Goal: Information Seeking & Learning: Learn about a topic

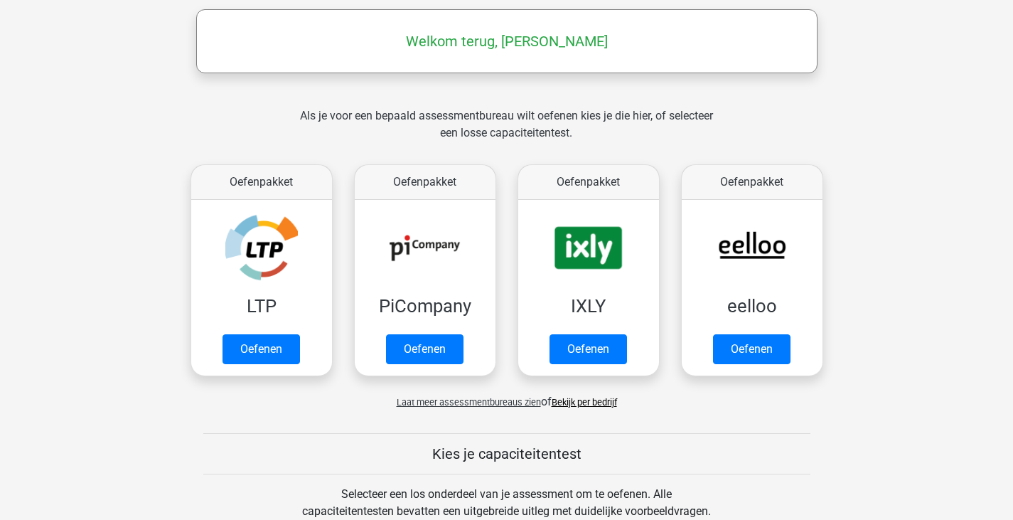
scroll to position [219, 0]
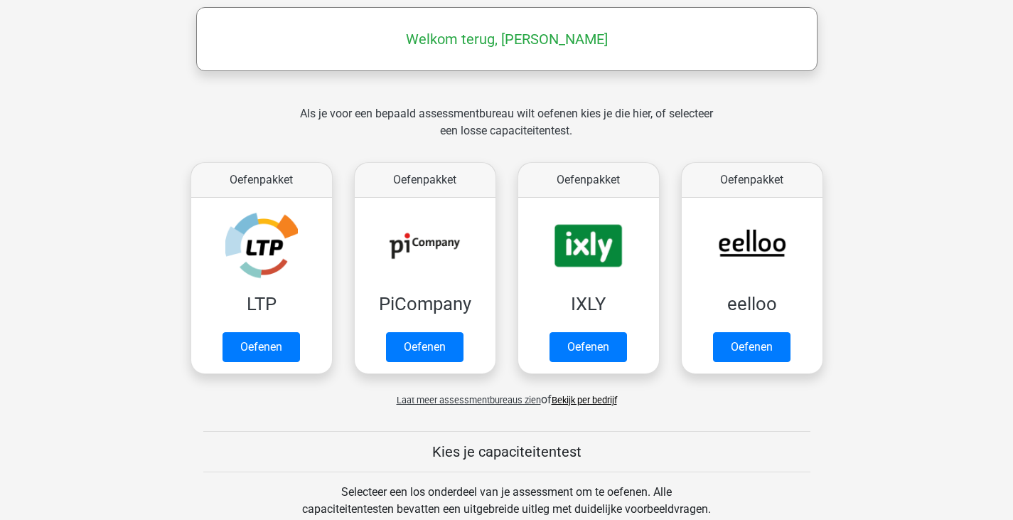
click at [468, 401] on span "Laat meer assessmentbureaus zien" at bounding box center [469, 400] width 144 height 11
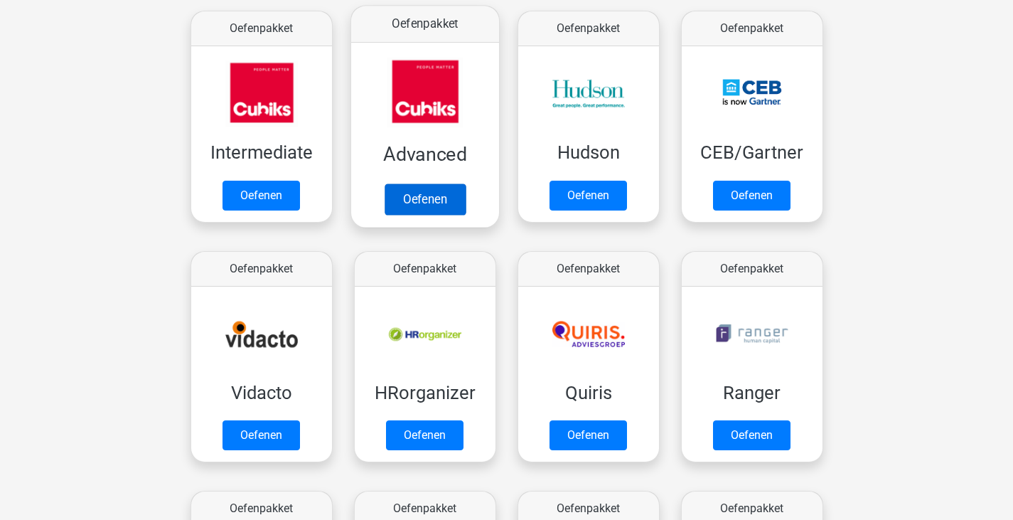
scroll to position [610, 0]
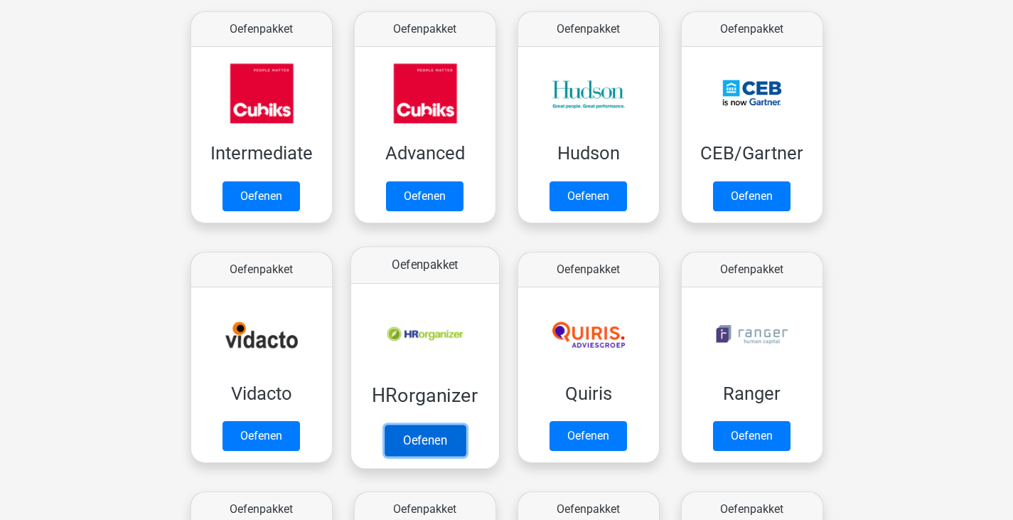
click at [410, 453] on link "Oefenen" at bounding box center [424, 440] width 81 height 31
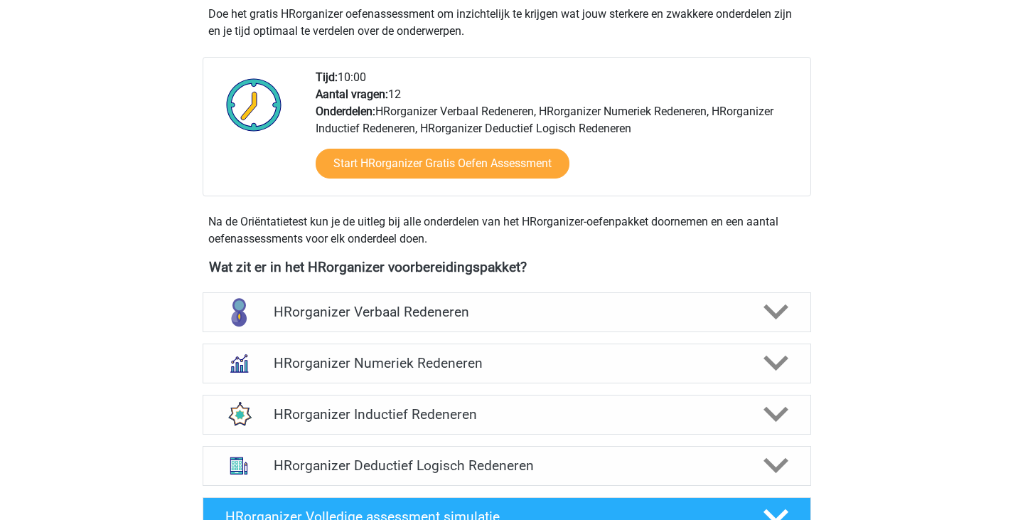
scroll to position [406, 0]
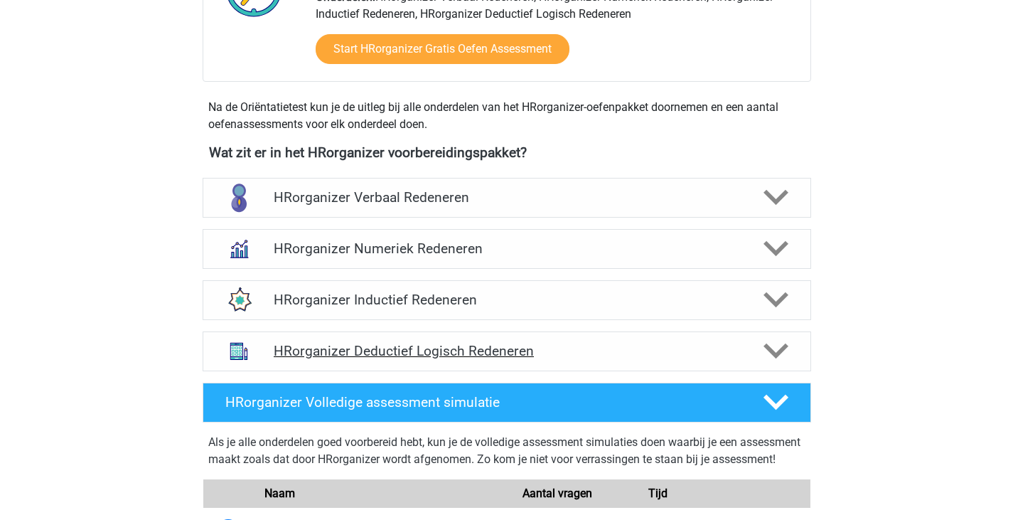
click at [482, 359] on h4 "HRorganizer Deductief Logisch Redeneren" at bounding box center [507, 351] width 466 height 16
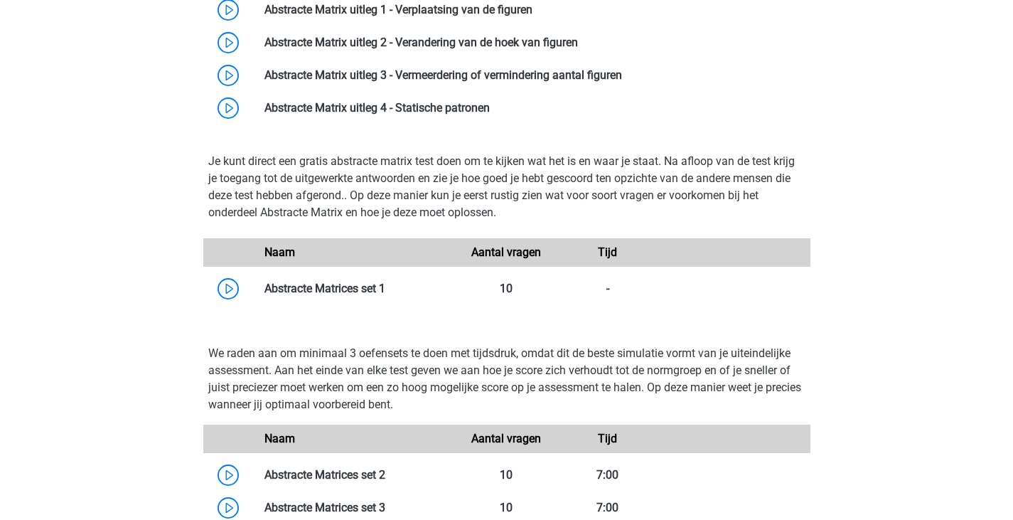
scroll to position [858, 0]
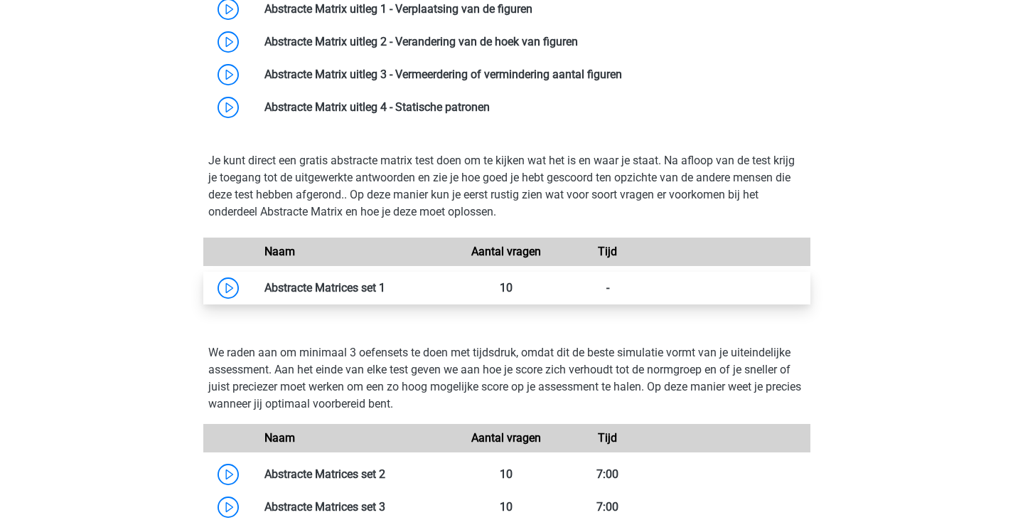
click at [385, 294] on link at bounding box center [385, 288] width 0 height 14
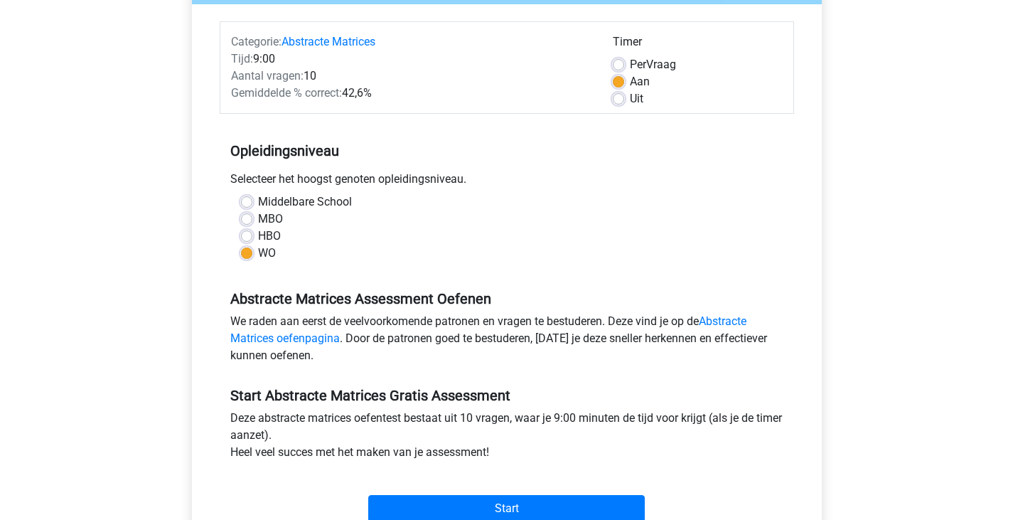
scroll to position [182, 0]
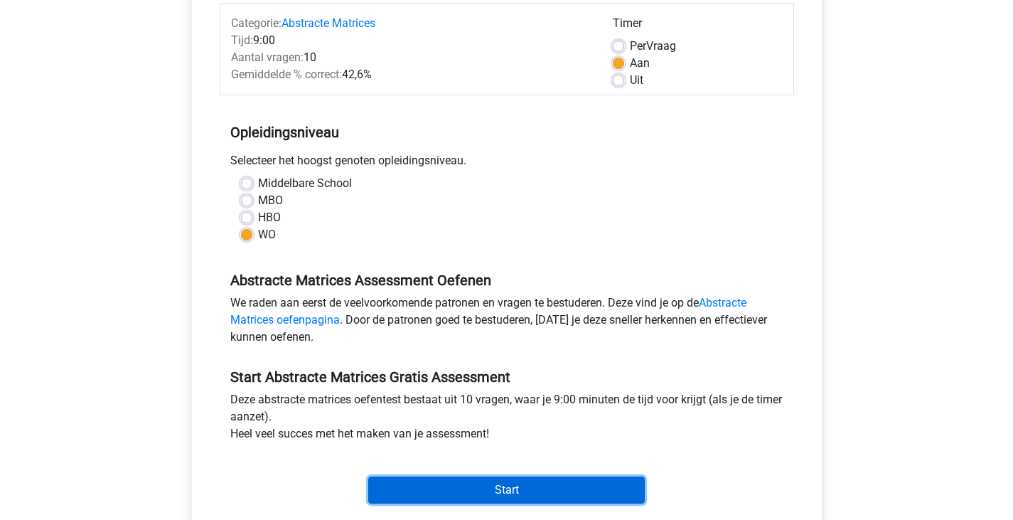
click at [520, 489] on input "Start" at bounding box center [506, 489] width 277 height 27
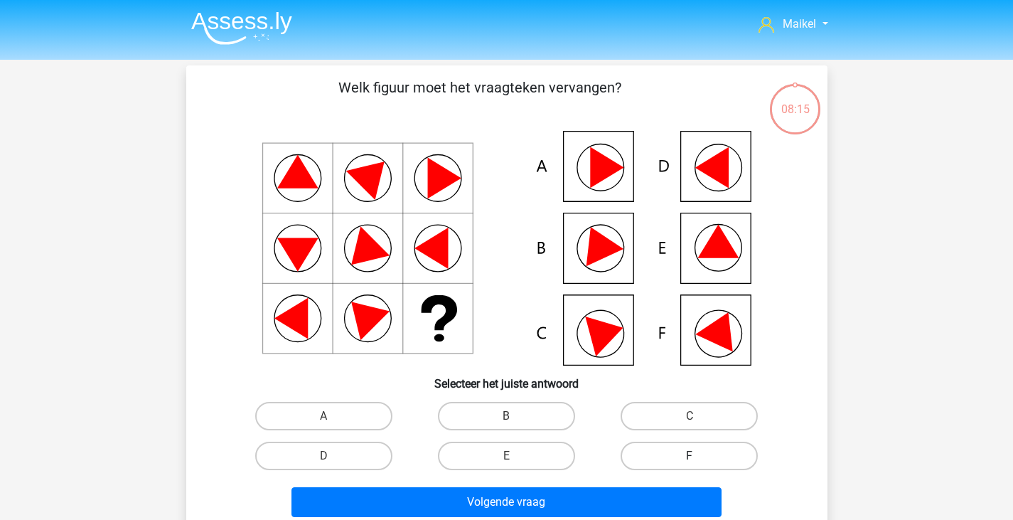
click at [657, 459] on label "F" at bounding box center [689, 456] width 137 height 28
click at [690, 459] on input "F" at bounding box center [694, 460] width 9 height 9
radio input "true"
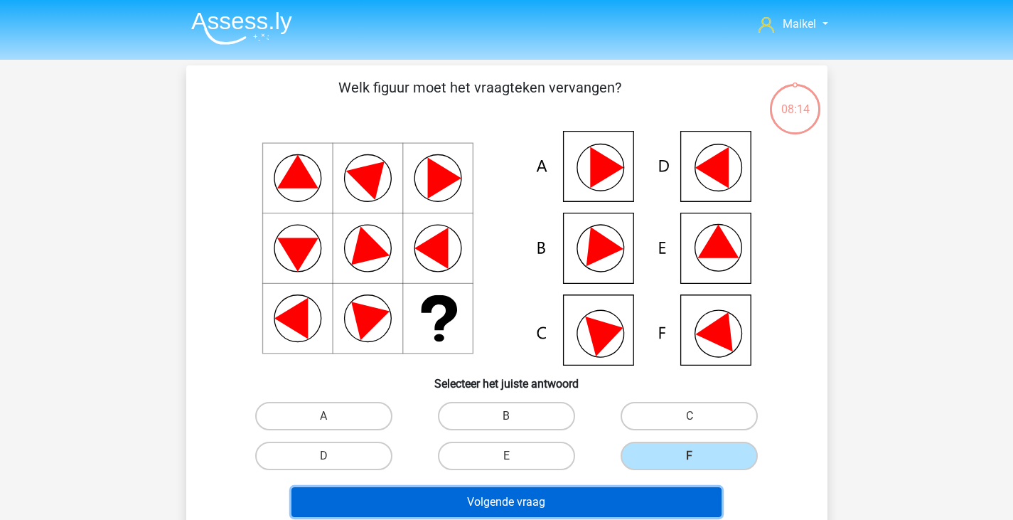
click at [629, 507] on button "Volgende vraag" at bounding box center [507, 502] width 430 height 30
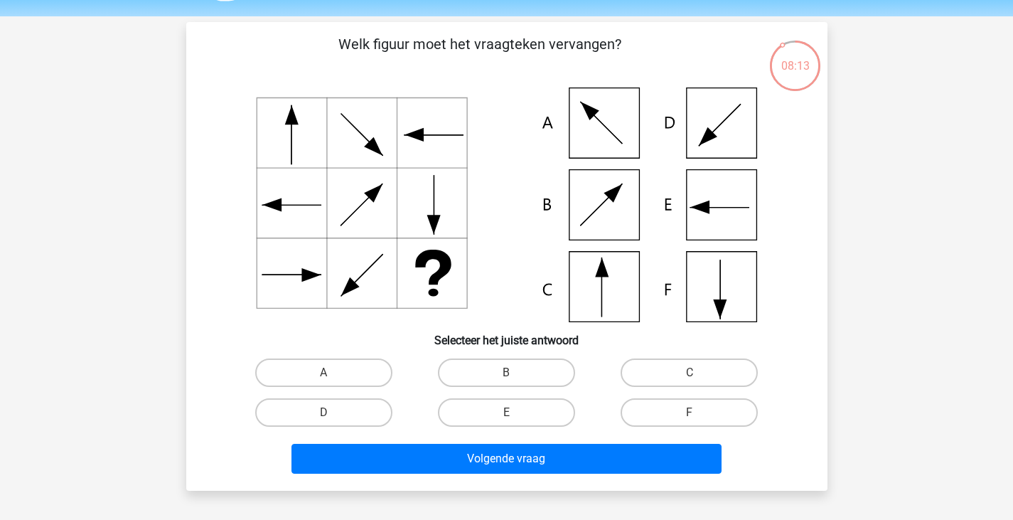
scroll to position [38, 0]
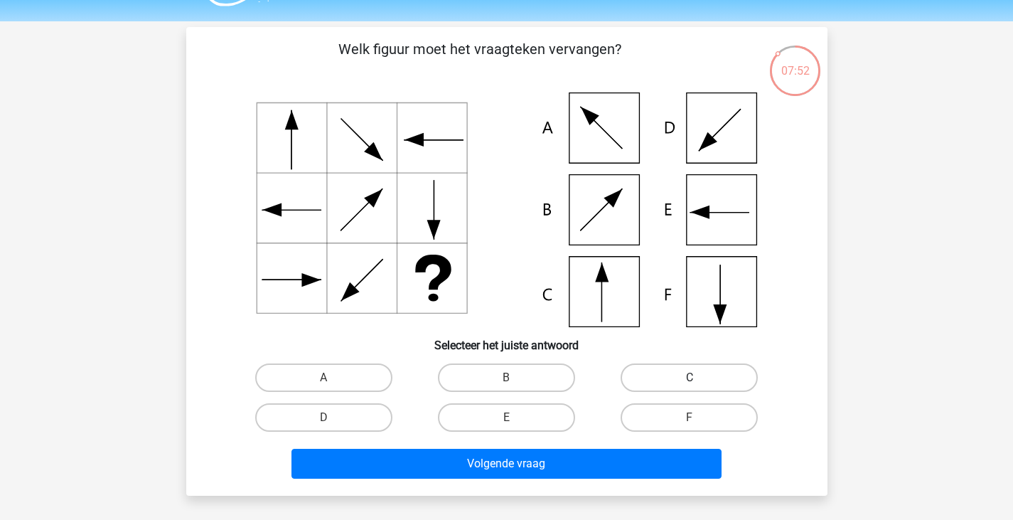
click at [626, 385] on label "C" at bounding box center [689, 377] width 137 height 28
click at [690, 385] on input "C" at bounding box center [694, 382] width 9 height 9
radio input "true"
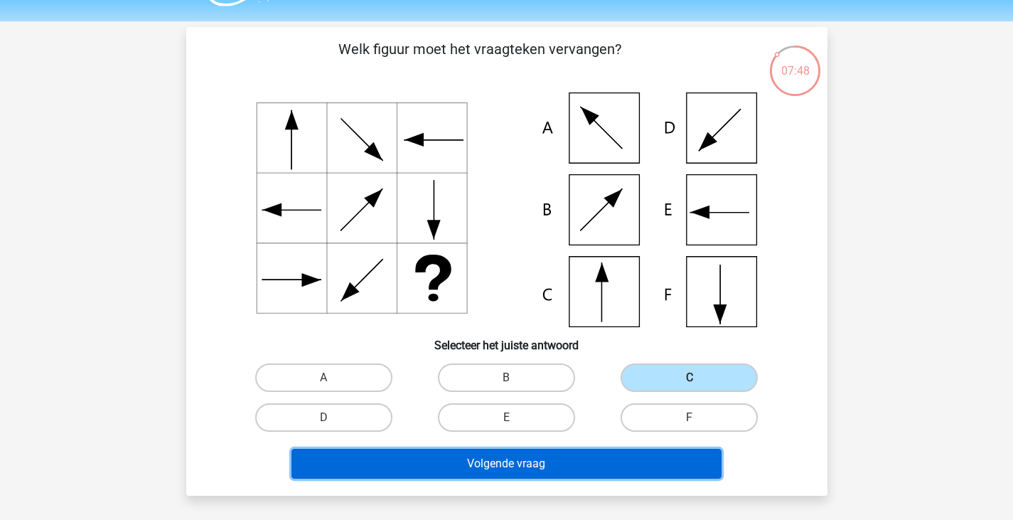
click at [502, 471] on button "Volgende vraag" at bounding box center [507, 464] width 430 height 30
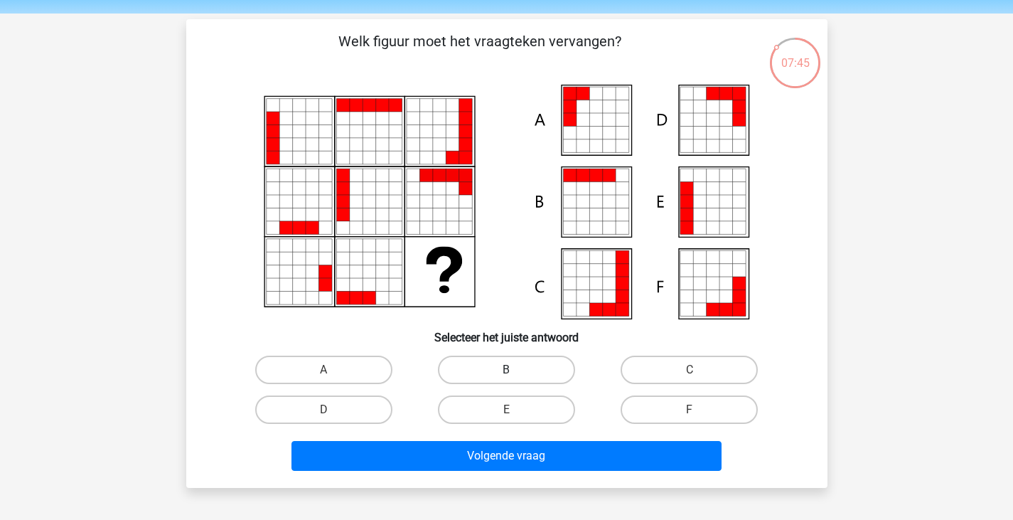
scroll to position [46, 0]
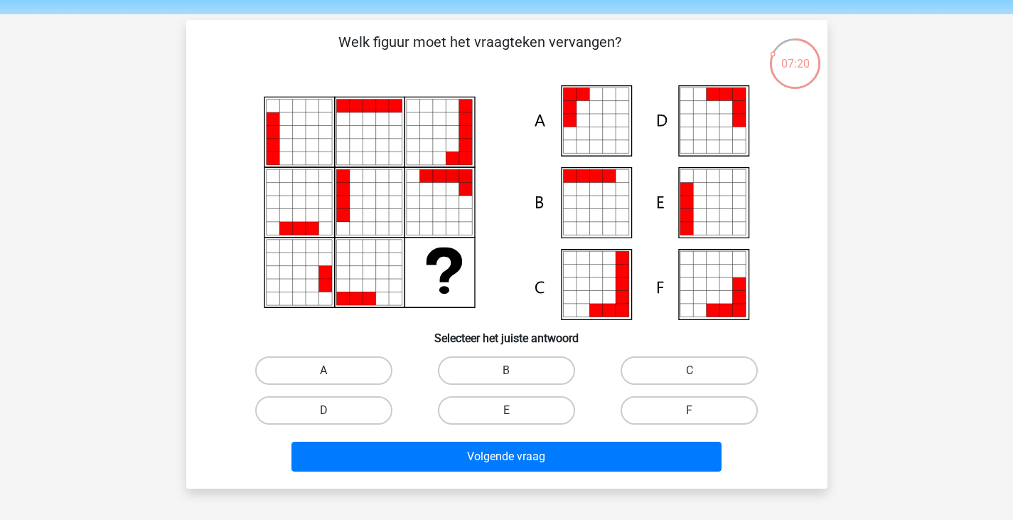
click at [351, 378] on label "A" at bounding box center [323, 370] width 137 height 28
click at [333, 378] on input "A" at bounding box center [328, 375] width 9 height 9
radio input "true"
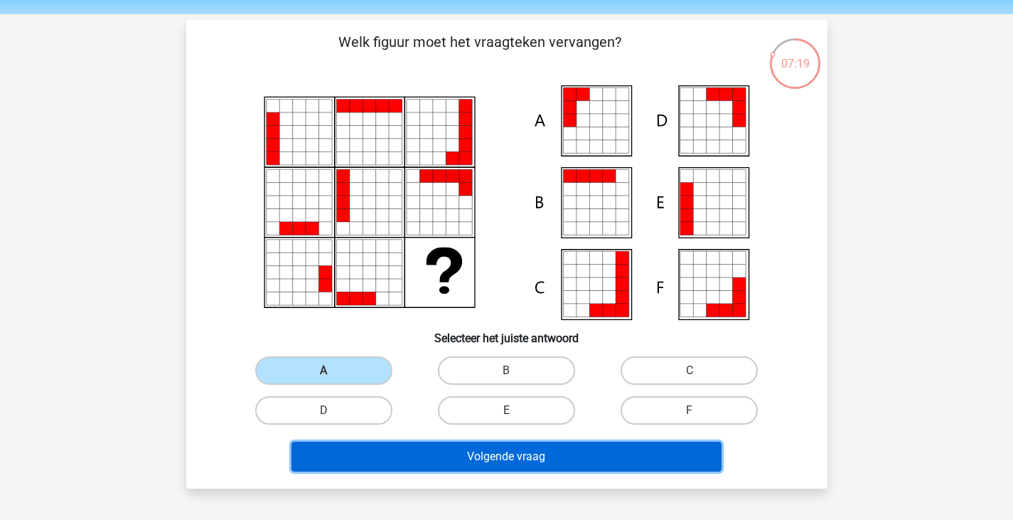
click at [475, 456] on button "Volgende vraag" at bounding box center [507, 457] width 430 height 30
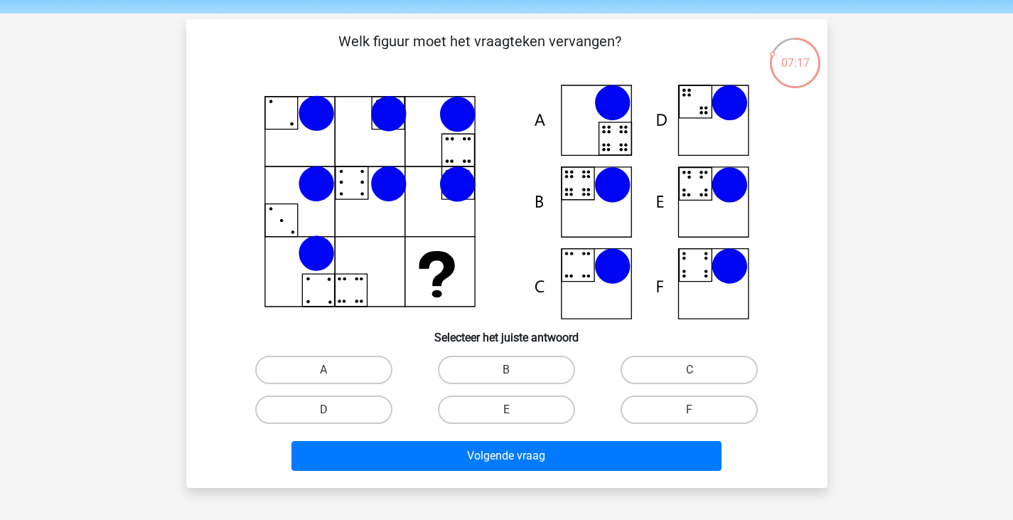
scroll to position [47, 0]
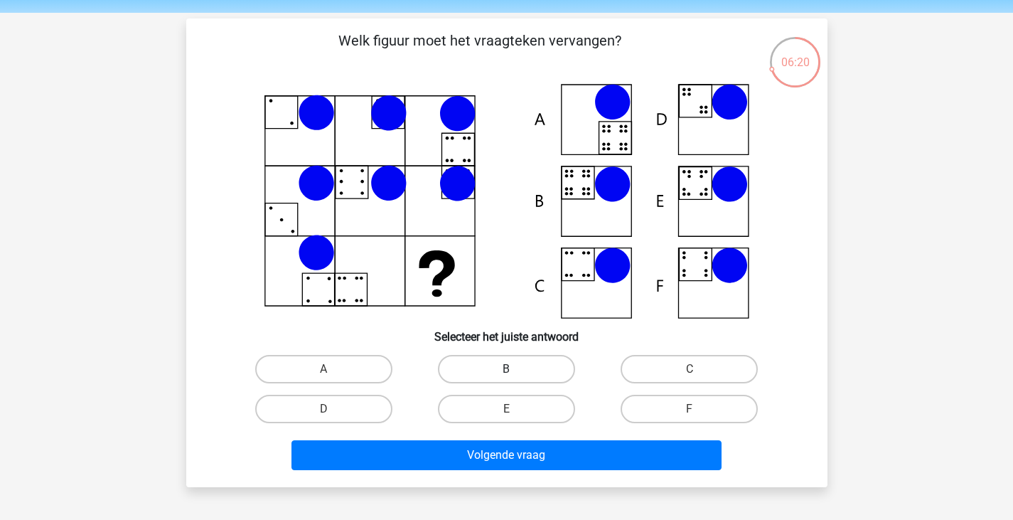
click at [500, 373] on label "B" at bounding box center [506, 369] width 137 height 28
click at [506, 373] on input "B" at bounding box center [510, 373] width 9 height 9
radio input "true"
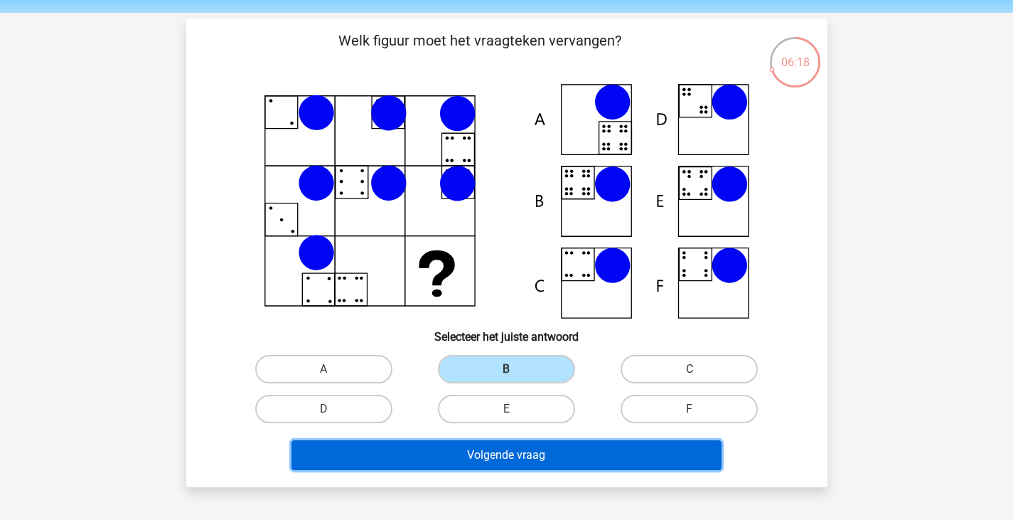
click at [496, 449] on button "Volgende vraag" at bounding box center [507, 455] width 430 height 30
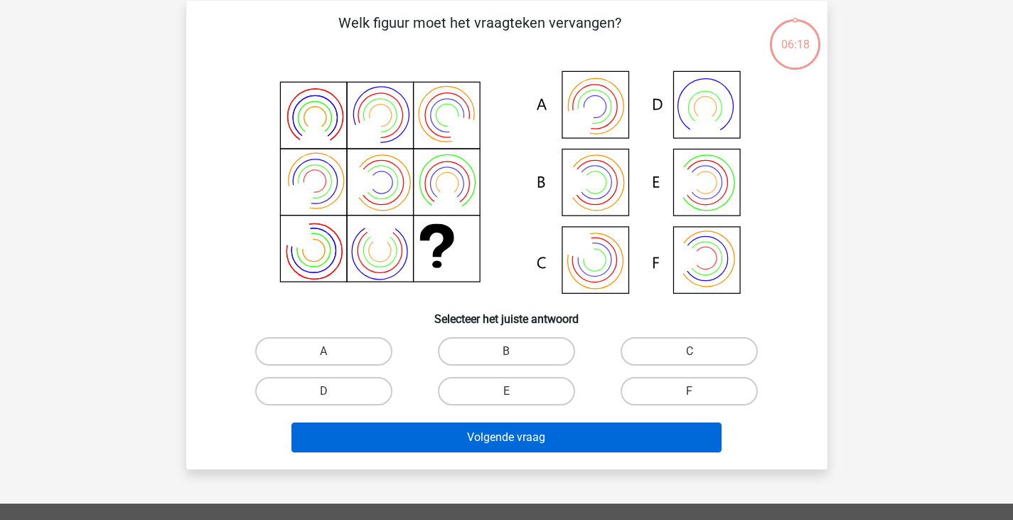
scroll to position [65, 0]
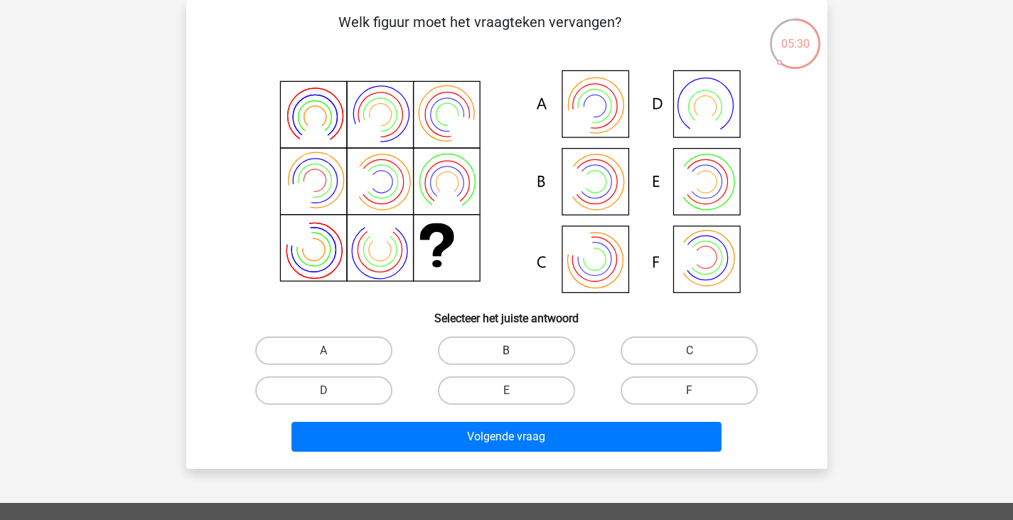
click at [496, 352] on label "B" at bounding box center [506, 350] width 137 height 28
click at [506, 352] on input "B" at bounding box center [510, 355] width 9 height 9
radio input "true"
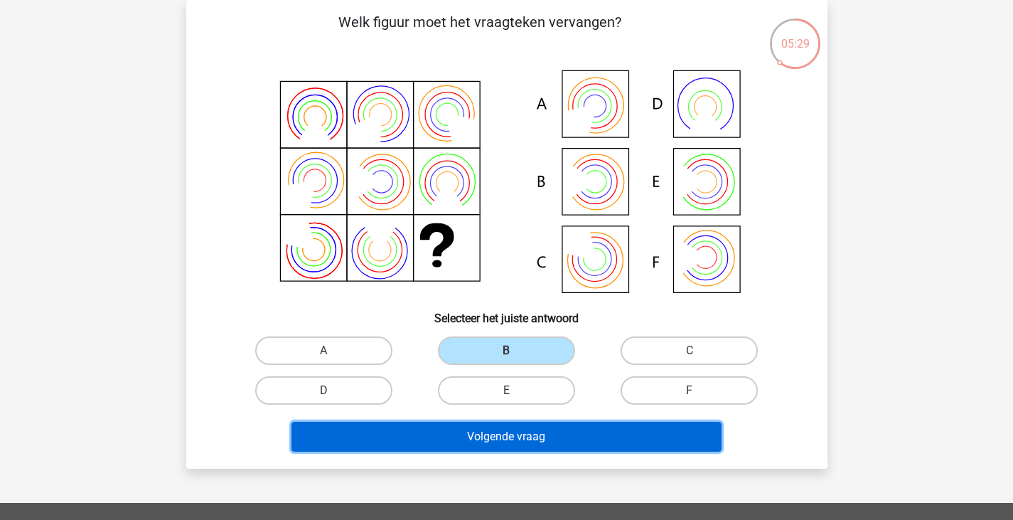
click at [499, 431] on button "Volgende vraag" at bounding box center [507, 437] width 430 height 30
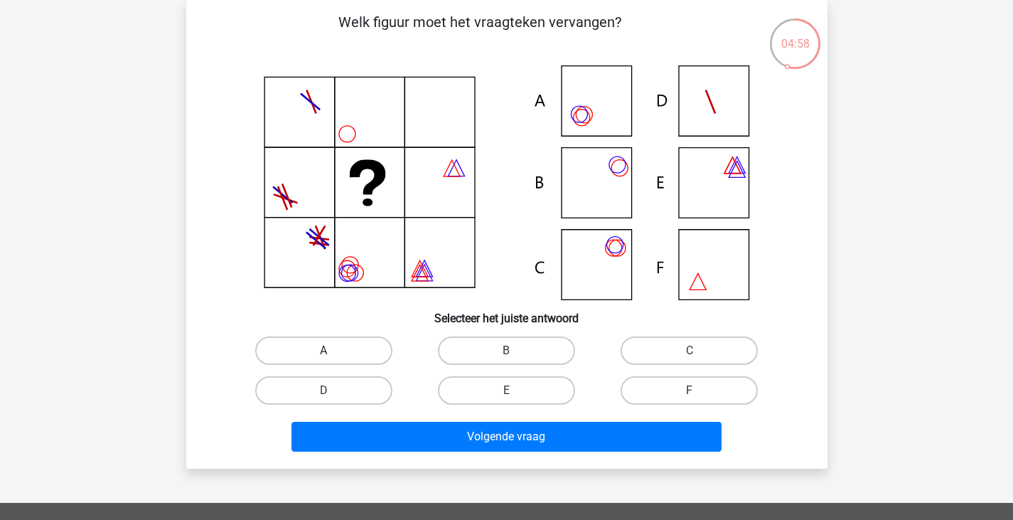
click at [322, 348] on label "A" at bounding box center [323, 350] width 137 height 28
click at [324, 351] on input "A" at bounding box center [328, 355] width 9 height 9
radio input "true"
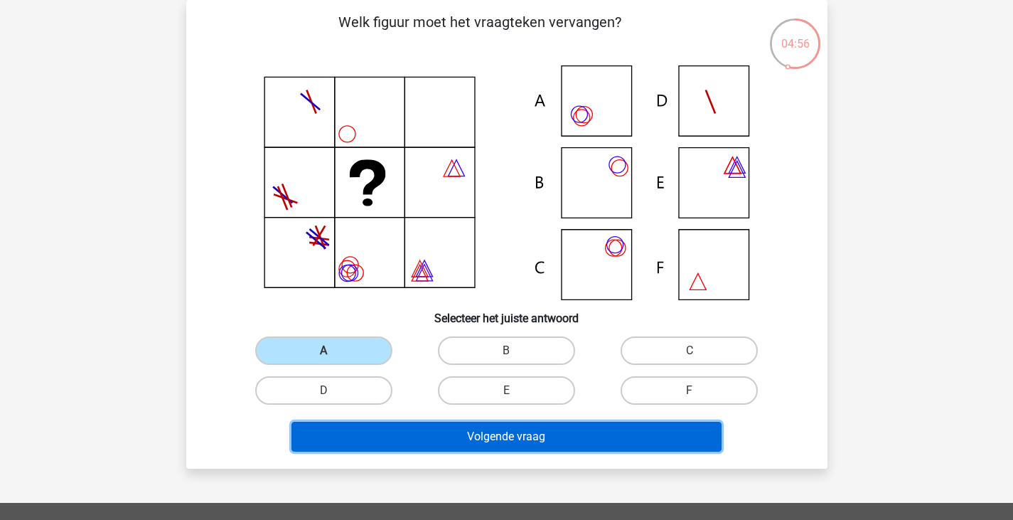
click at [462, 433] on button "Volgende vraag" at bounding box center [507, 437] width 430 height 30
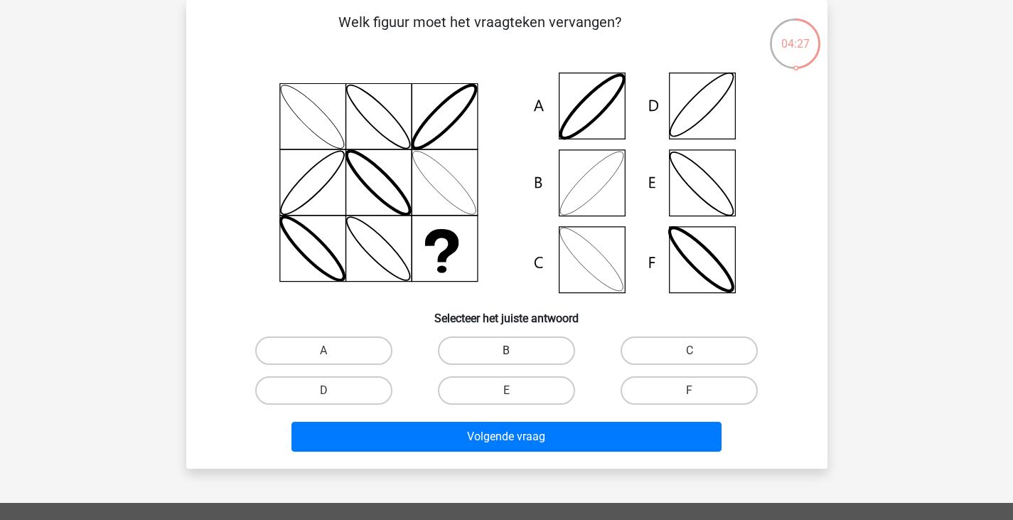
click at [538, 341] on label "B" at bounding box center [506, 350] width 137 height 28
click at [516, 351] on input "B" at bounding box center [510, 355] width 9 height 9
radio input "true"
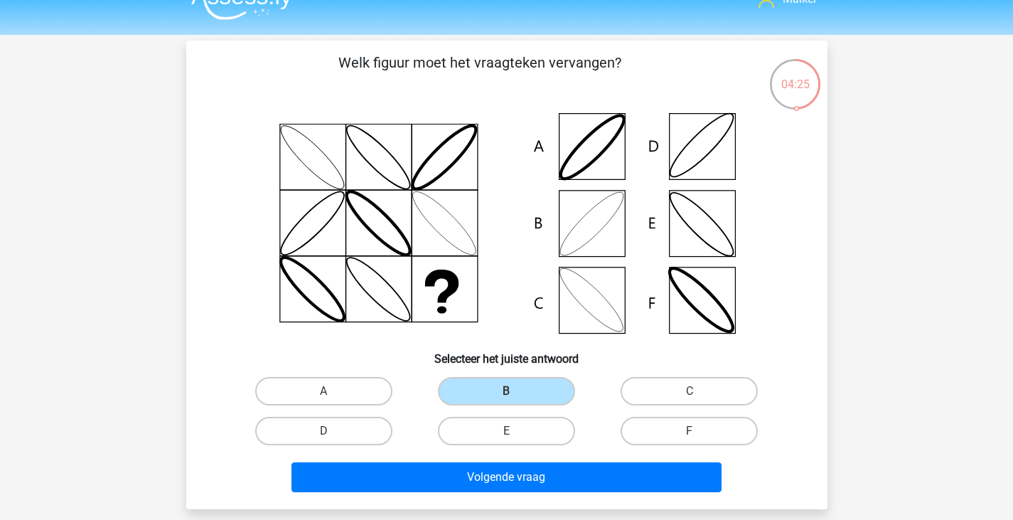
scroll to position [26, 0]
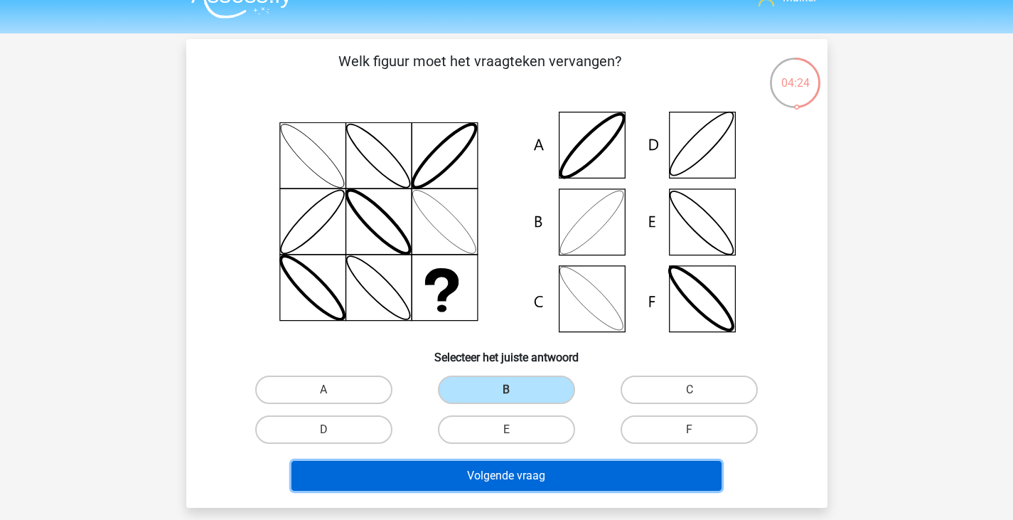
click at [526, 468] on button "Volgende vraag" at bounding box center [507, 476] width 430 height 30
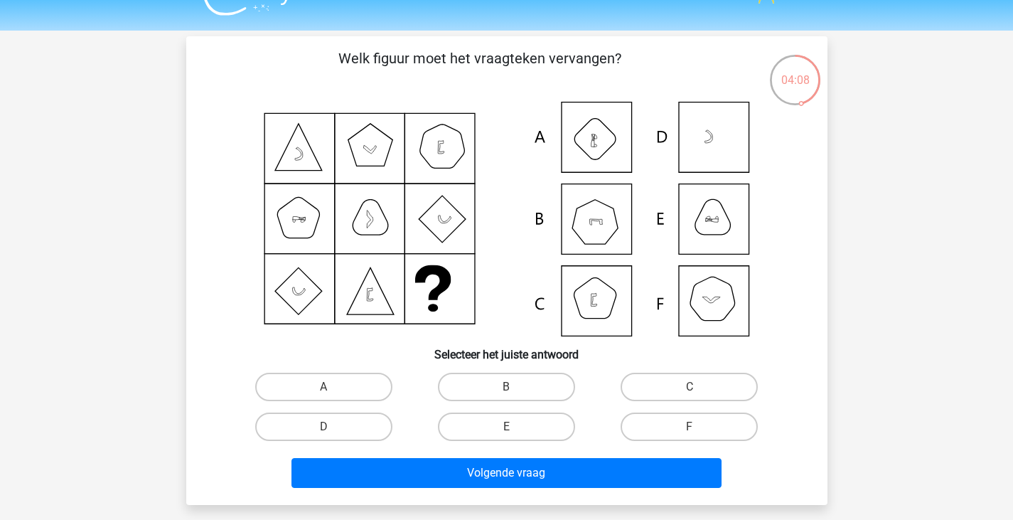
scroll to position [28, 0]
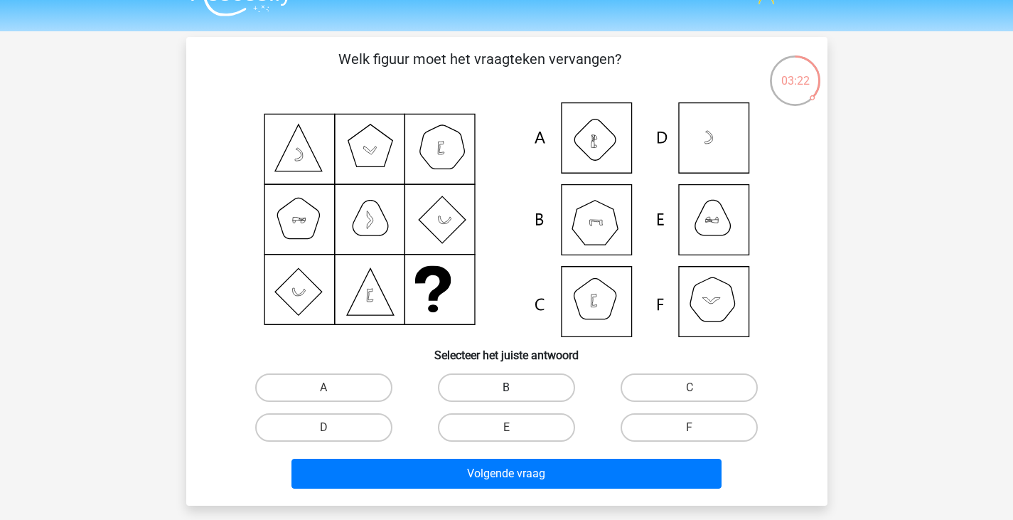
click at [498, 388] on label "B" at bounding box center [506, 387] width 137 height 28
click at [506, 388] on input "B" at bounding box center [510, 392] width 9 height 9
radio input "true"
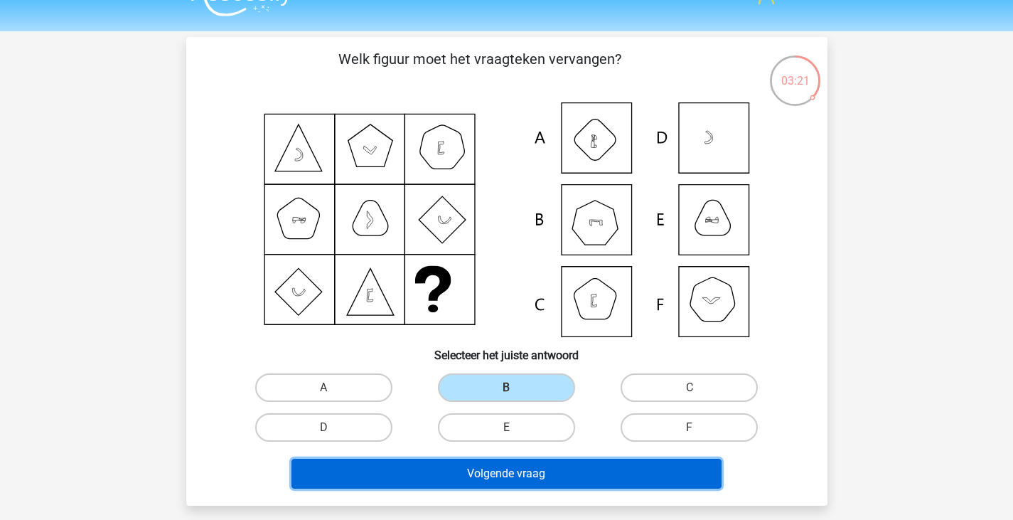
click at [482, 479] on button "Volgende vraag" at bounding box center [507, 474] width 430 height 30
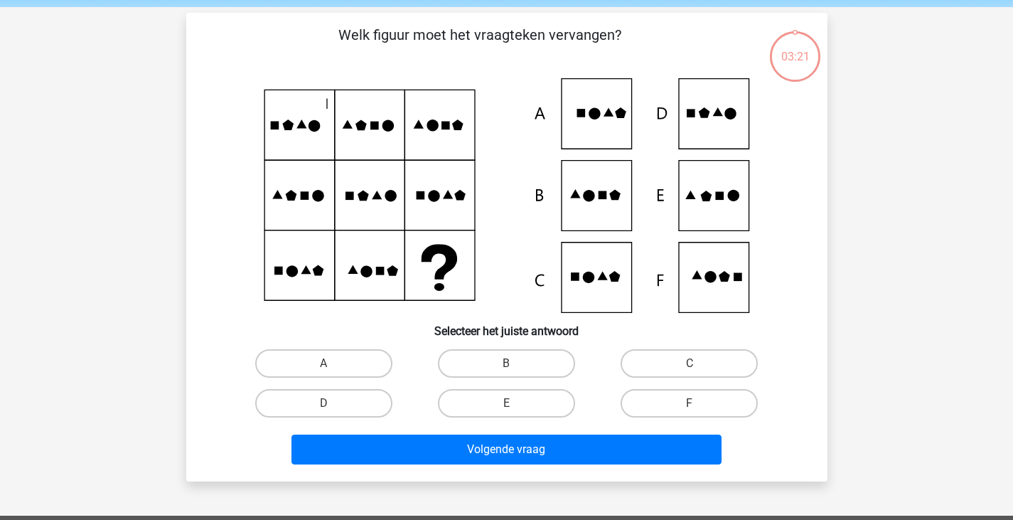
scroll to position [52, 0]
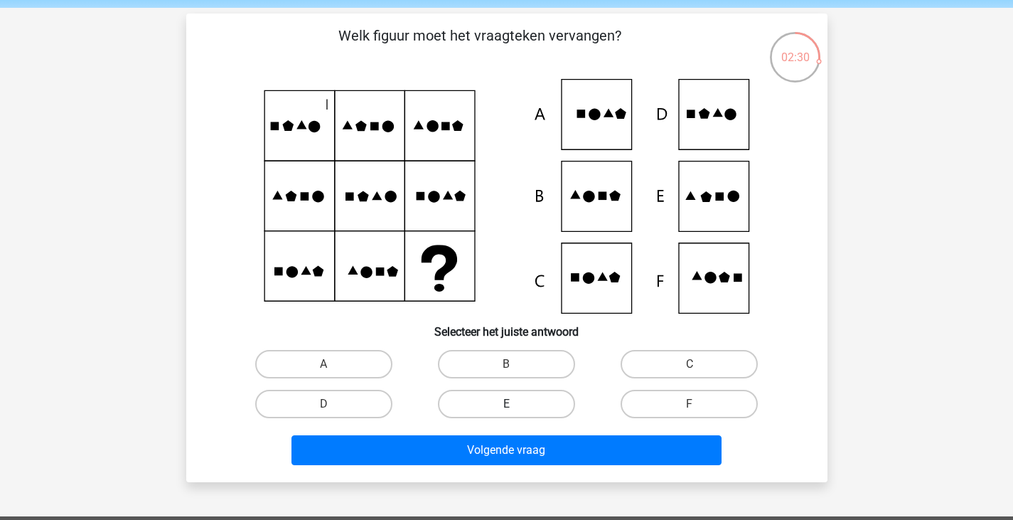
click at [458, 398] on label "E" at bounding box center [506, 404] width 137 height 28
click at [506, 404] on input "E" at bounding box center [510, 408] width 9 height 9
radio input "true"
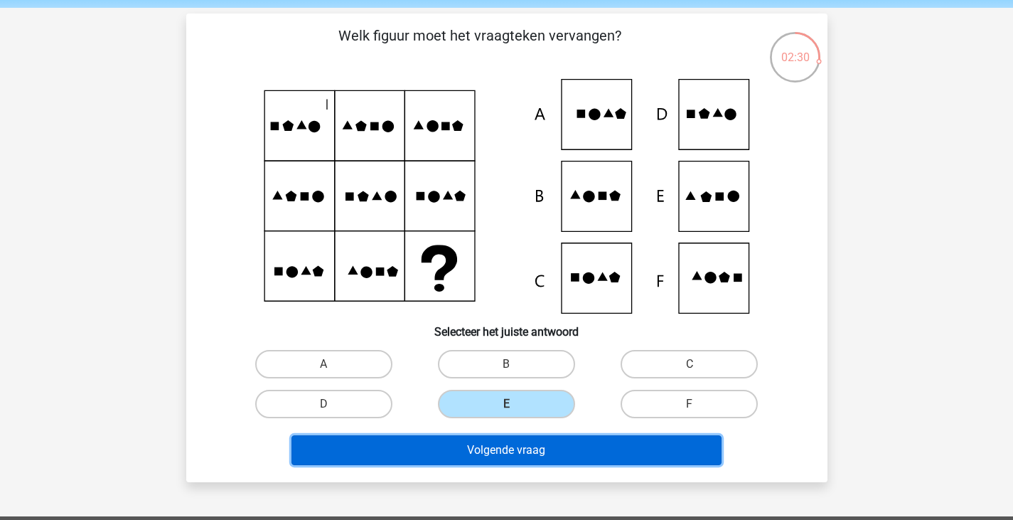
click at [467, 441] on button "Volgende vraag" at bounding box center [507, 450] width 430 height 30
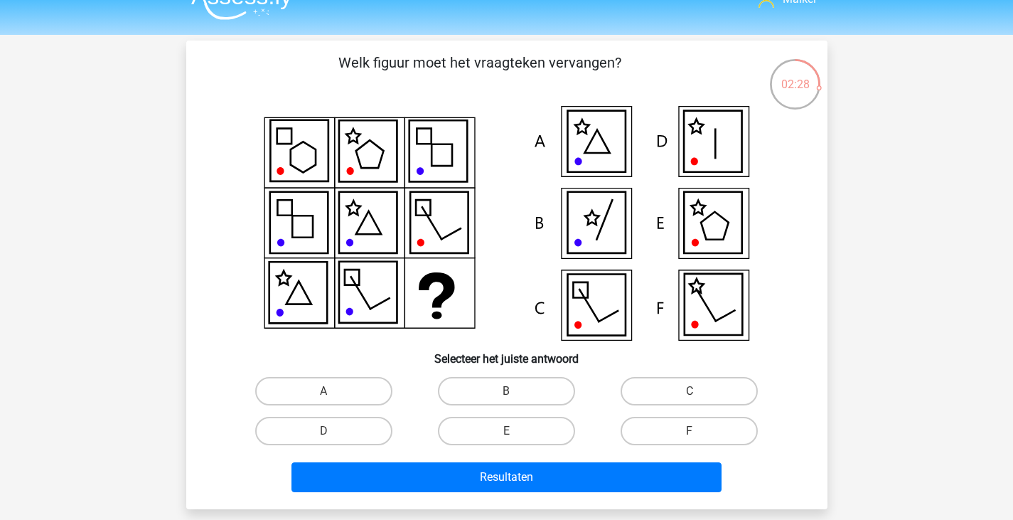
scroll to position [26, 0]
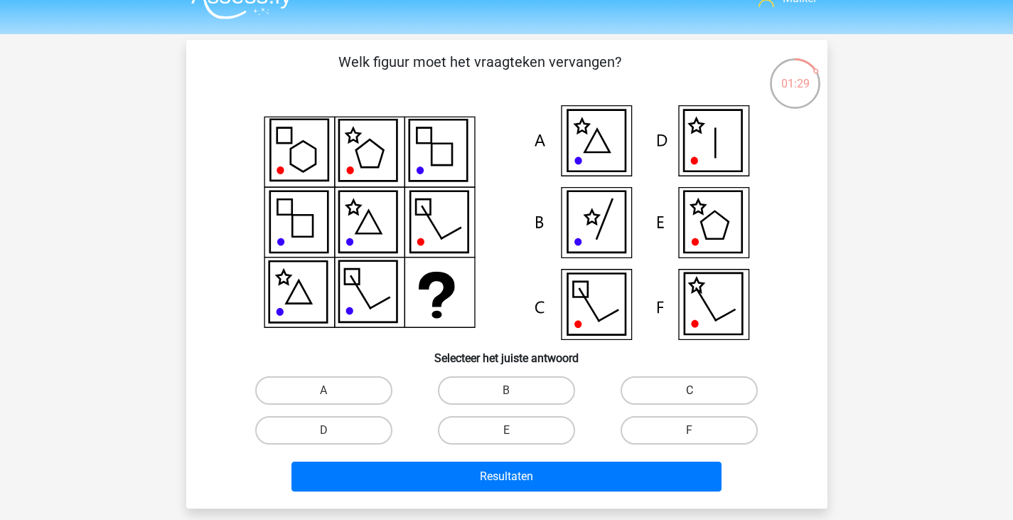
click at [646, 400] on label "C" at bounding box center [689, 390] width 137 height 28
click at [690, 400] on input "C" at bounding box center [694, 394] width 9 height 9
radio input "true"
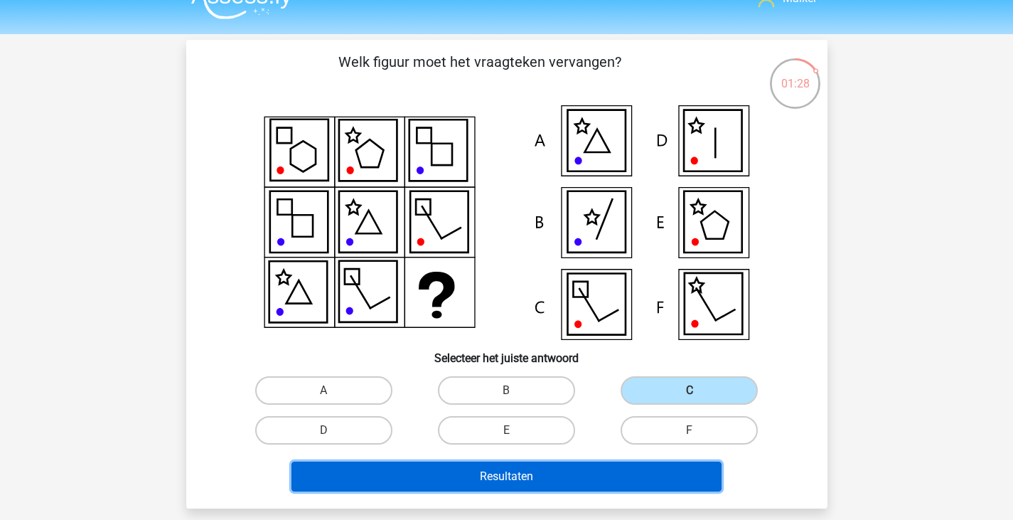
click at [605, 468] on button "Resultaten" at bounding box center [507, 477] width 430 height 30
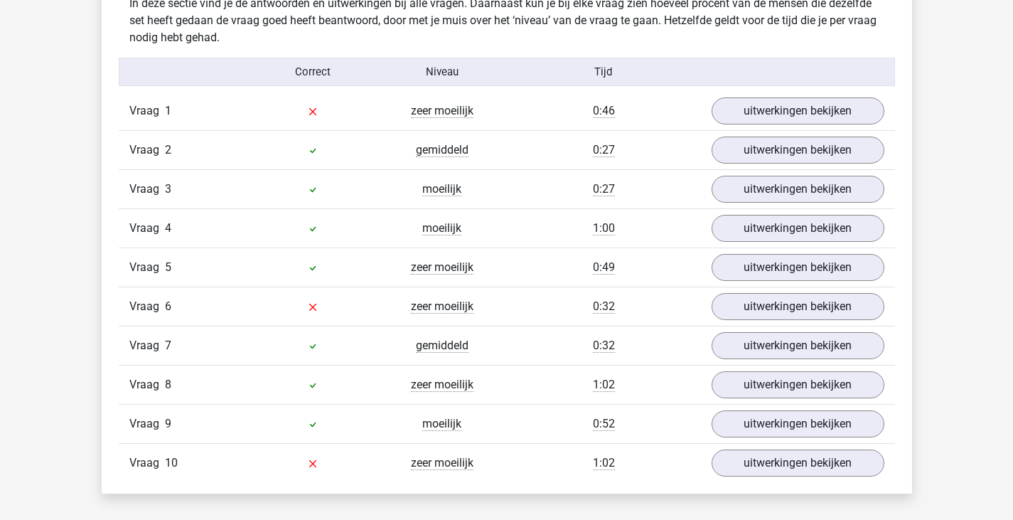
scroll to position [853, 0]
click at [748, 110] on link "uitwerkingen bekijken" at bounding box center [797, 110] width 198 height 31
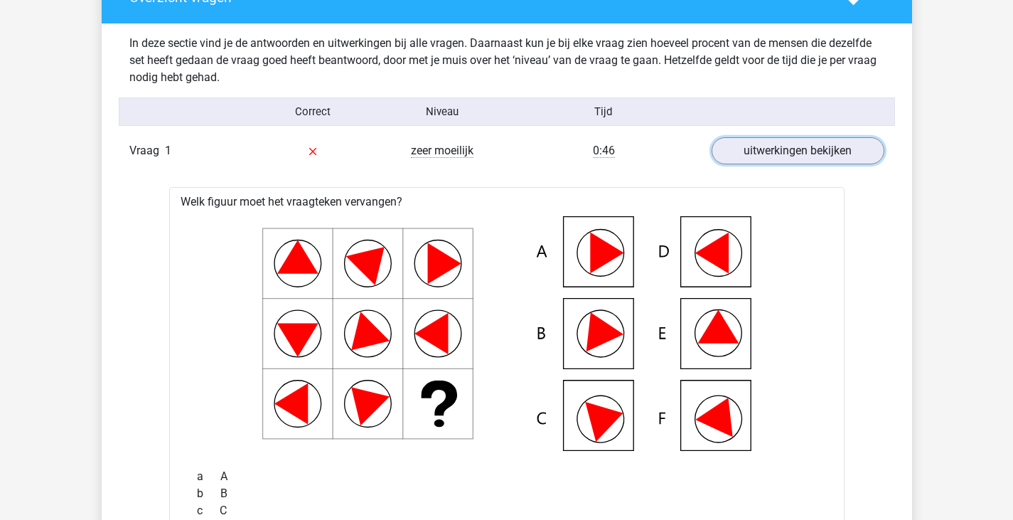
scroll to position [811, 0]
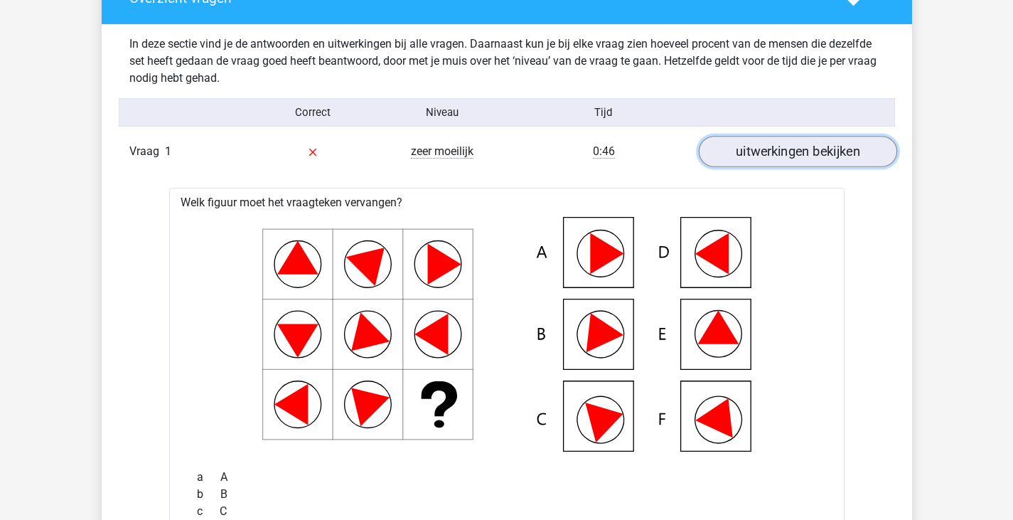
click at [762, 151] on link "uitwerkingen bekijken" at bounding box center [797, 151] width 198 height 31
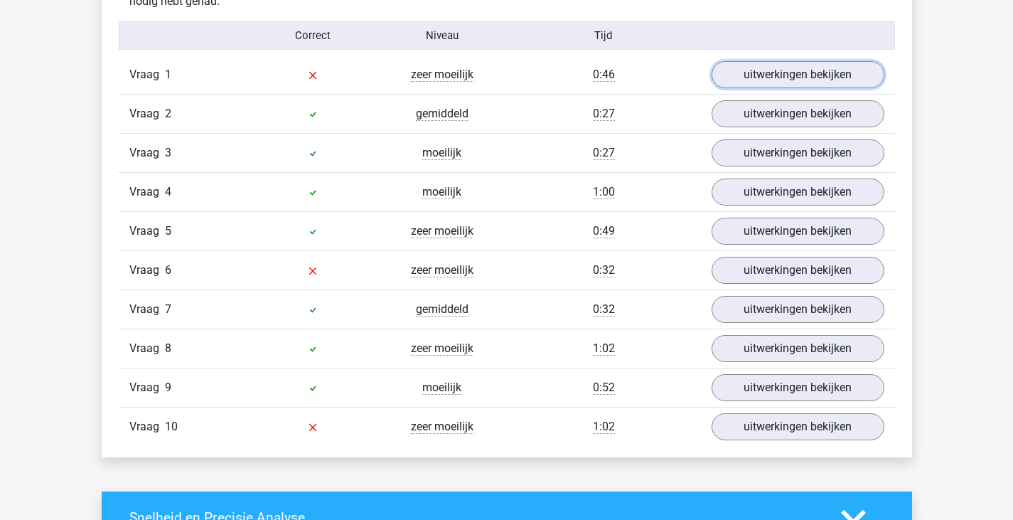
scroll to position [888, 0]
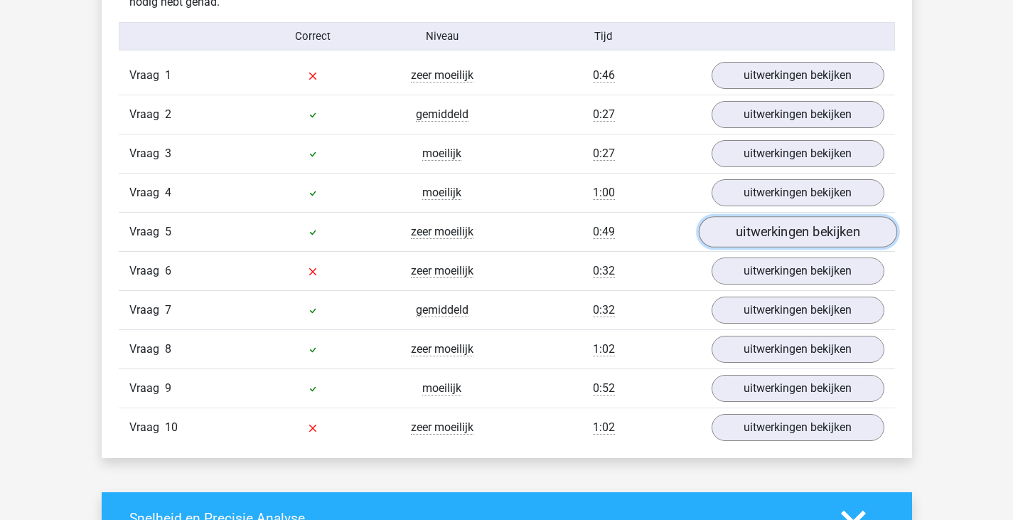
click at [757, 226] on link "uitwerkingen bekijken" at bounding box center [797, 231] width 198 height 31
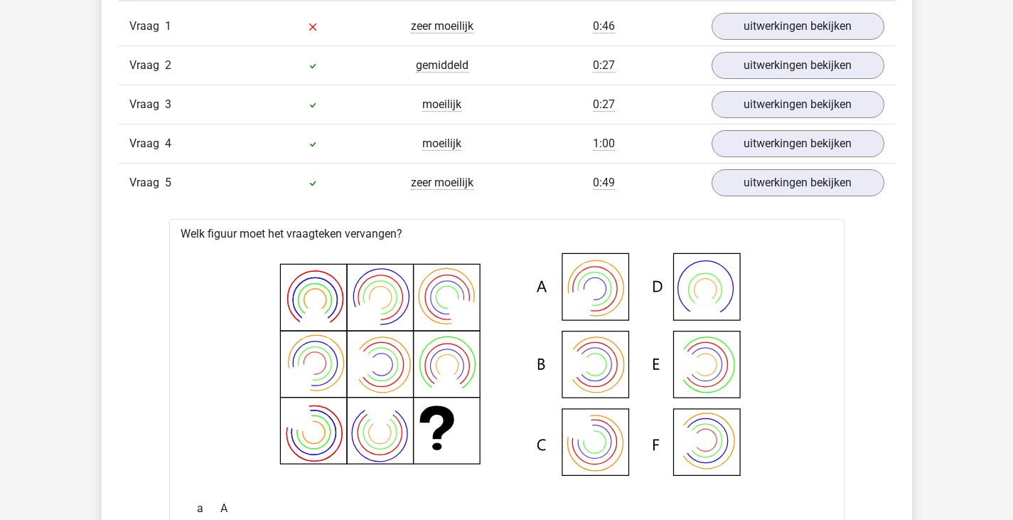
scroll to position [935, 0]
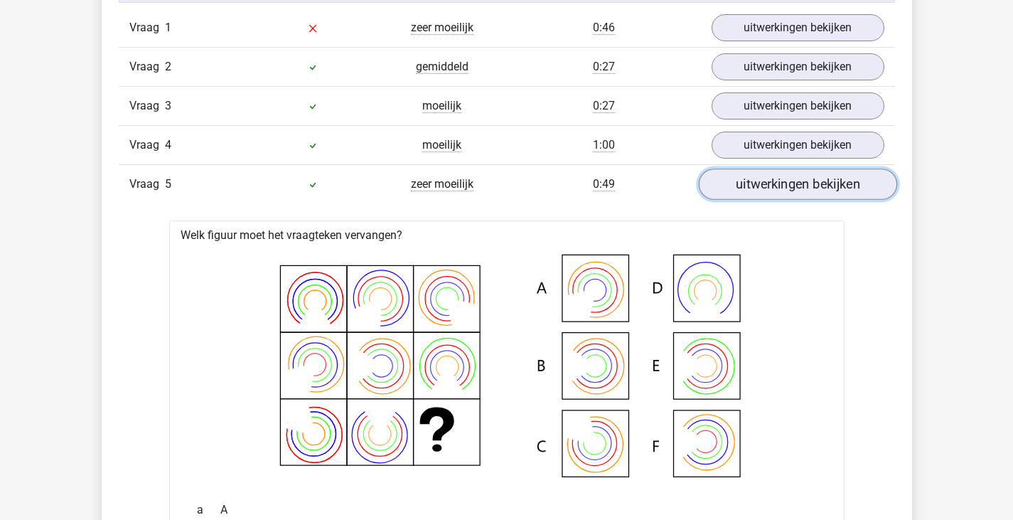
click at [740, 188] on link "uitwerkingen bekijken" at bounding box center [797, 184] width 198 height 31
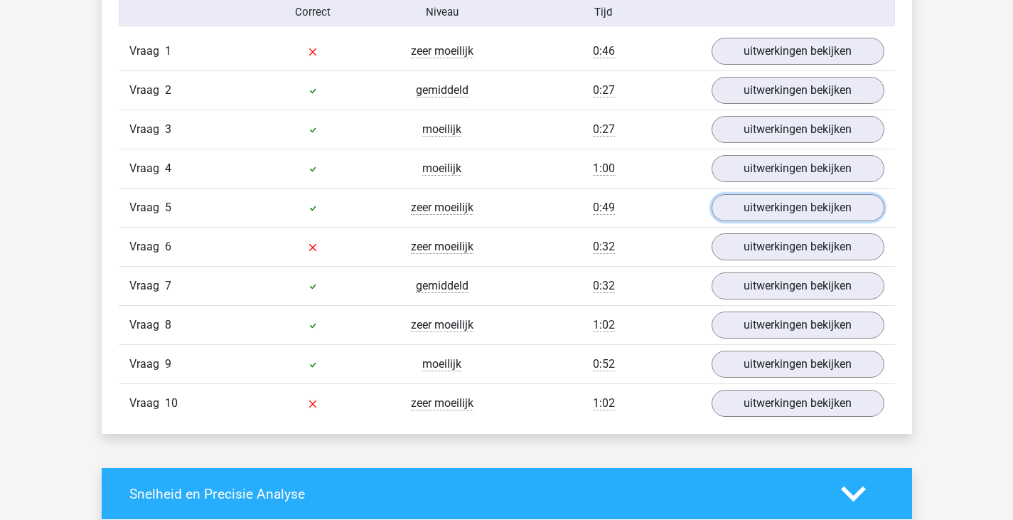
scroll to position [926, 0]
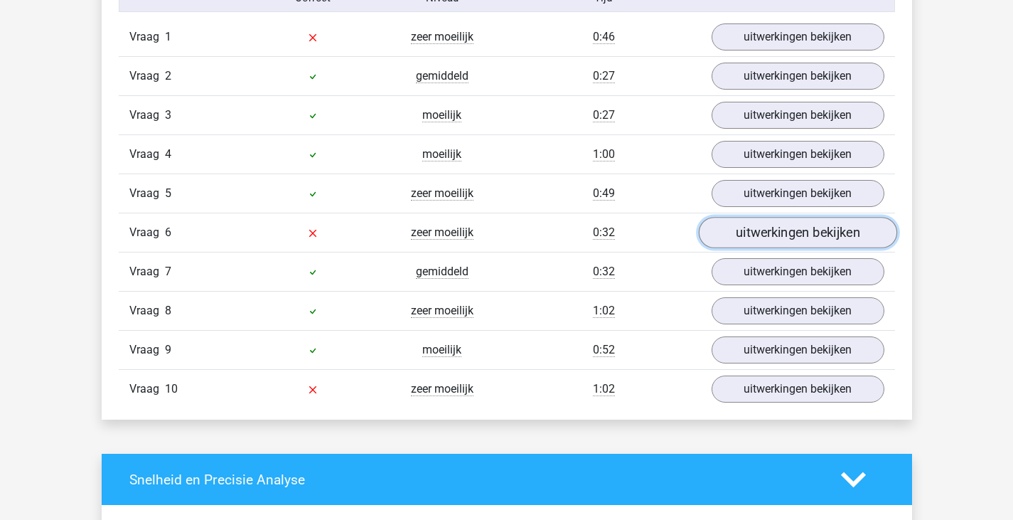
click at [760, 235] on link "uitwerkingen bekijken" at bounding box center [797, 232] width 198 height 31
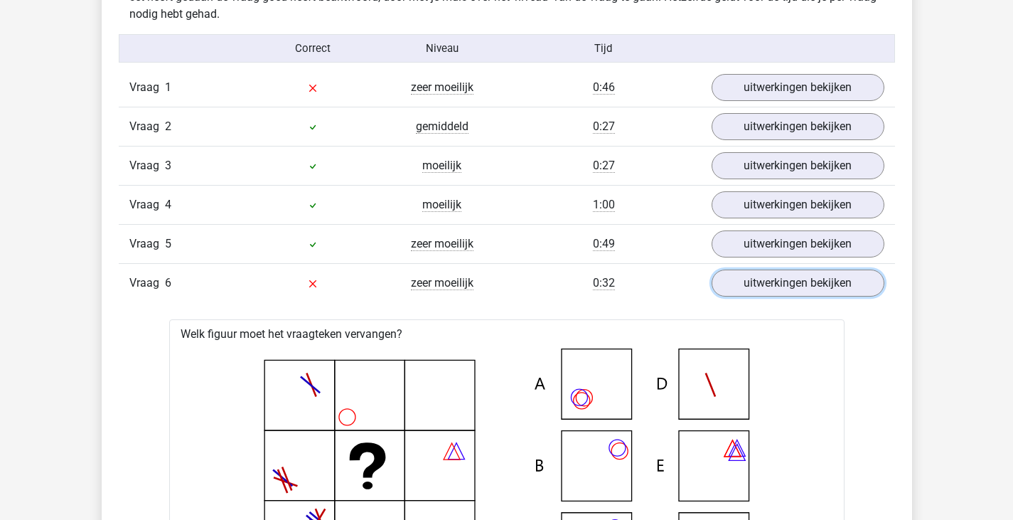
scroll to position [877, 0]
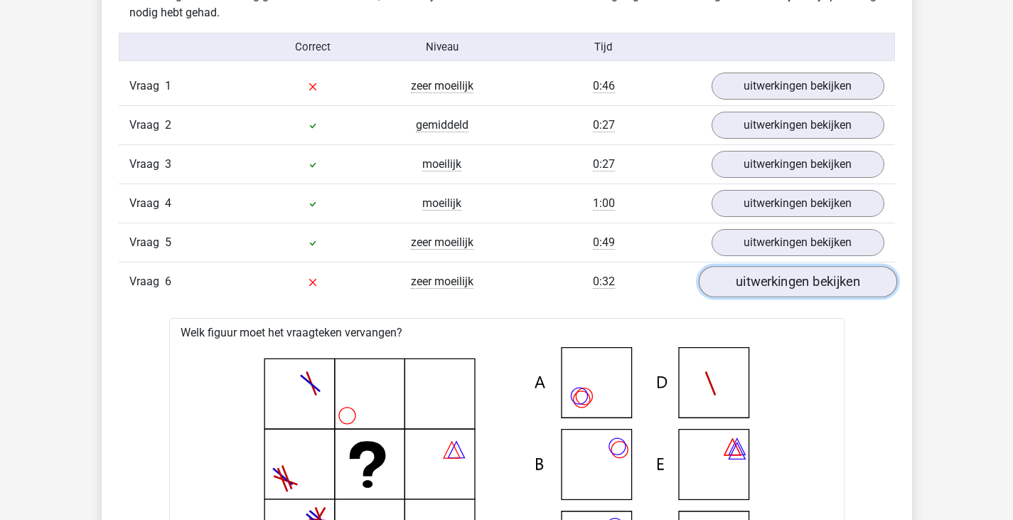
click at [760, 277] on link "uitwerkingen bekijken" at bounding box center [797, 281] width 198 height 31
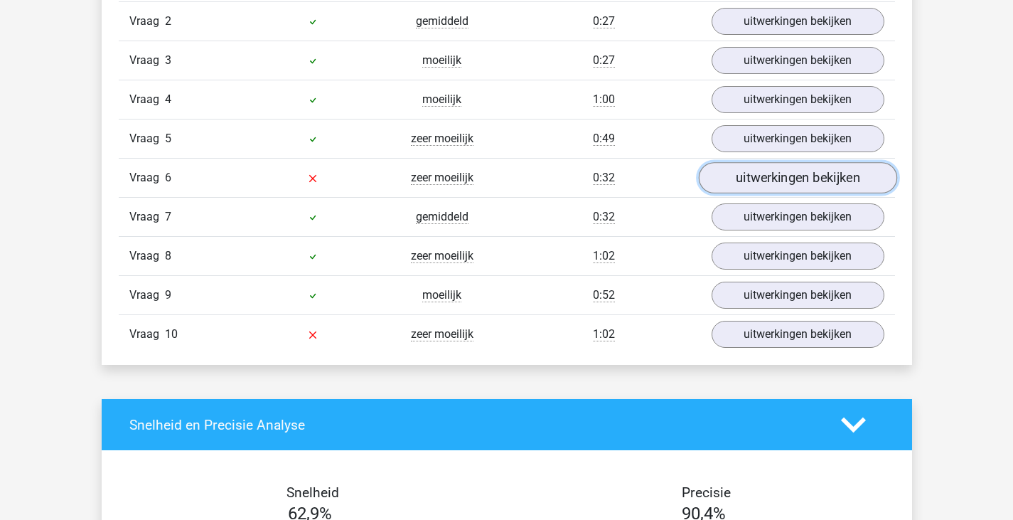
scroll to position [981, 0]
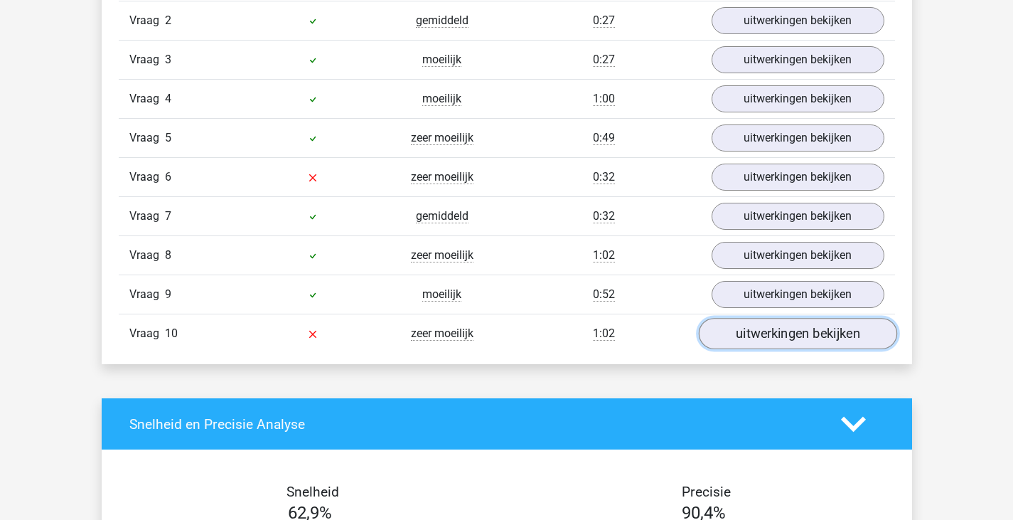
click at [731, 321] on link "uitwerkingen bekijken" at bounding box center [797, 333] width 198 height 31
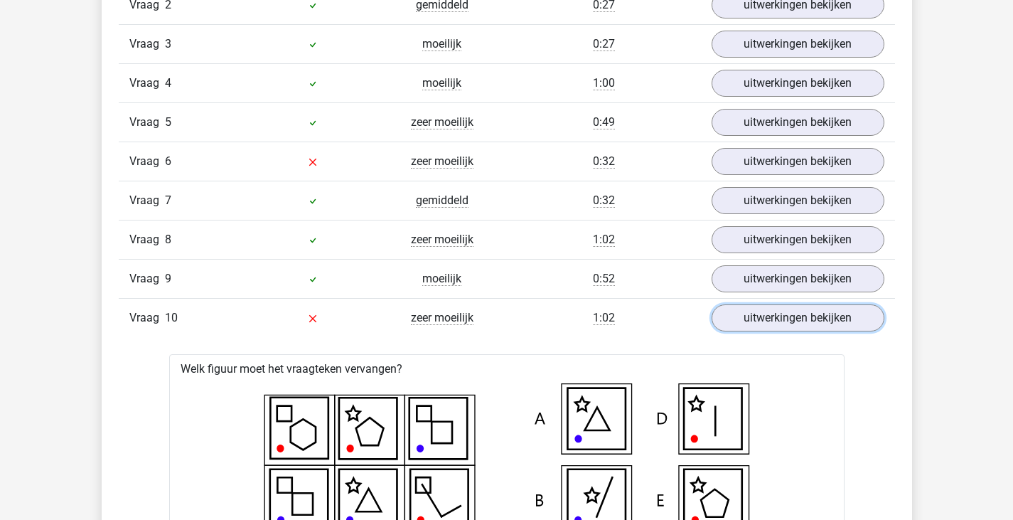
scroll to position [998, 0]
click at [819, 332] on div "Vraag 10 zeer moeilijk 1:02 uitwerkingen bekijken" at bounding box center [507, 316] width 777 height 39
click at [823, 321] on link "uitwerkingen bekijken" at bounding box center [797, 317] width 198 height 31
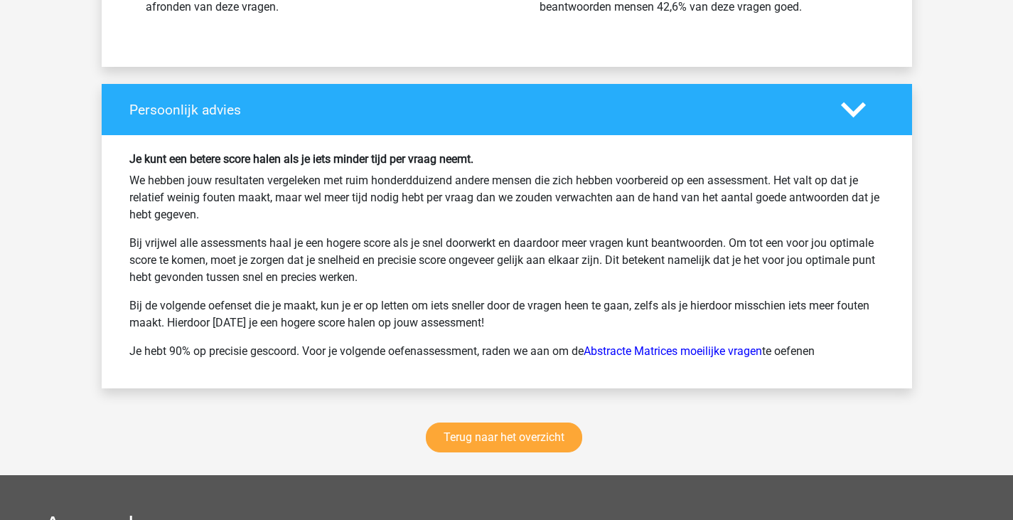
scroll to position [1780, 0]
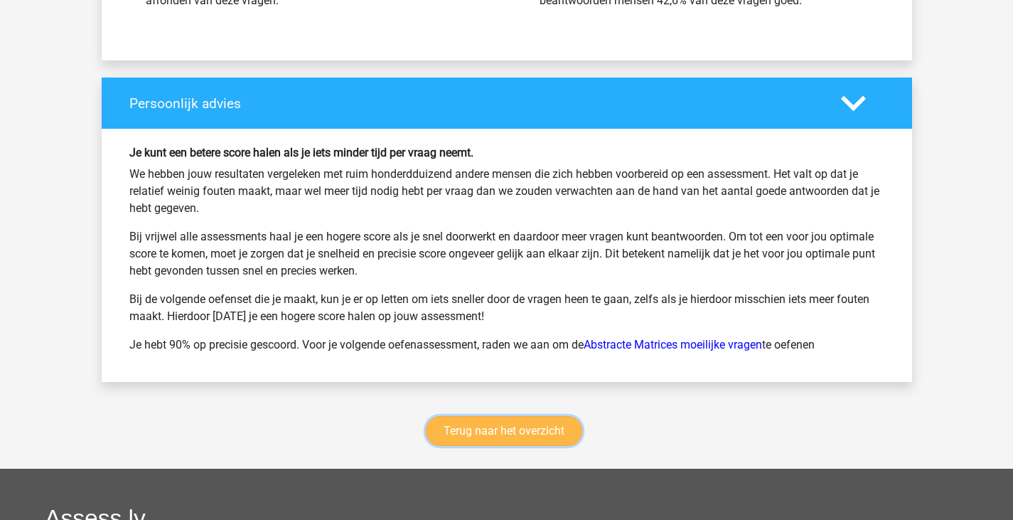
click at [558, 426] on link "Terug naar het overzicht" at bounding box center [504, 431] width 156 height 30
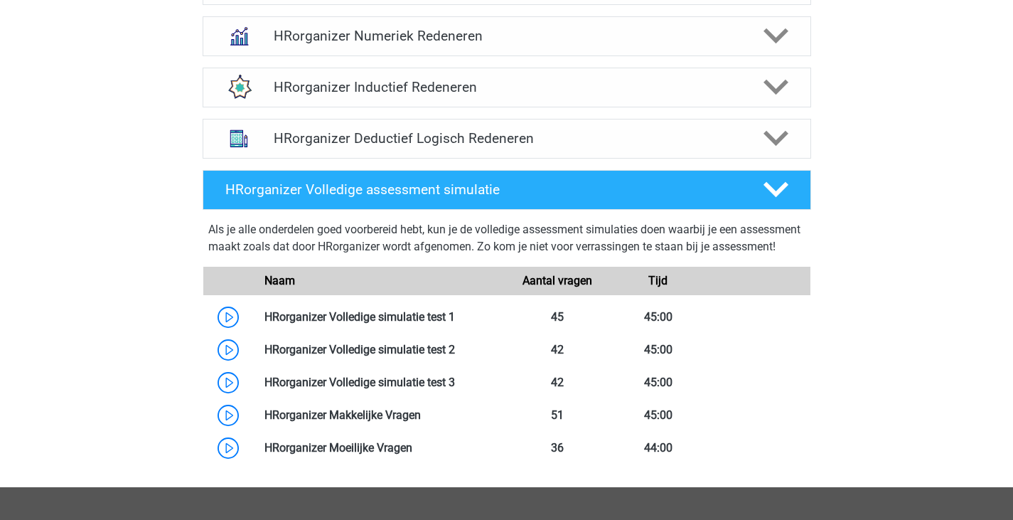
scroll to position [486, 0]
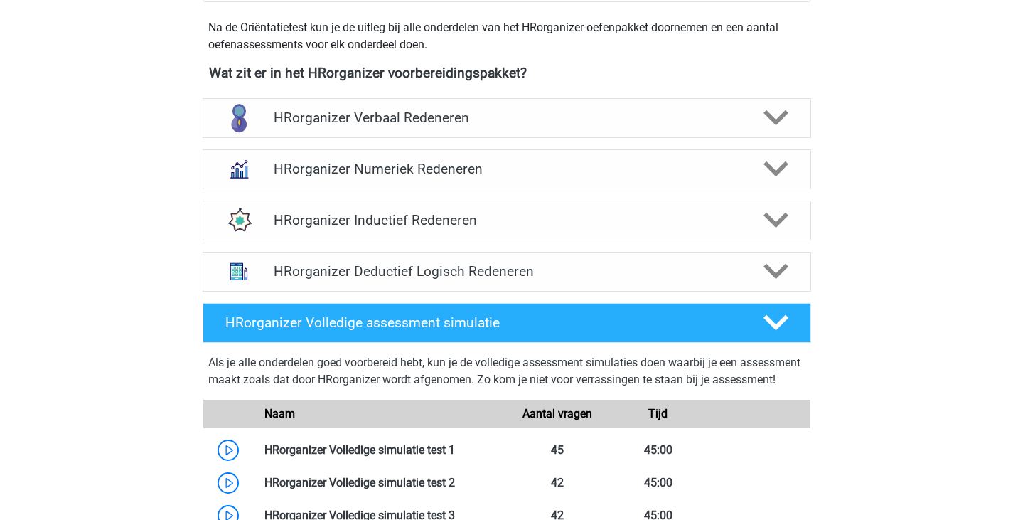
click at [575, 264] on div "HRorganizer Deductief Logisch Redeneren Er zijn verschillende soorten patronen …" at bounding box center [507, 271] width 664 height 51
drag, startPoint x: 581, startPoint y: 281, endPoint x: 827, endPoint y: 254, distance: 247.5
click at [827, 240] on div "HRorganizer Inductief Redeneren Er zijn verschillende soorten patronen te herke…" at bounding box center [506, 221] width 641 height 40
click at [779, 273] on div "HRorganizer Deductief Logisch Redeneren" at bounding box center [507, 272] width 609 height 40
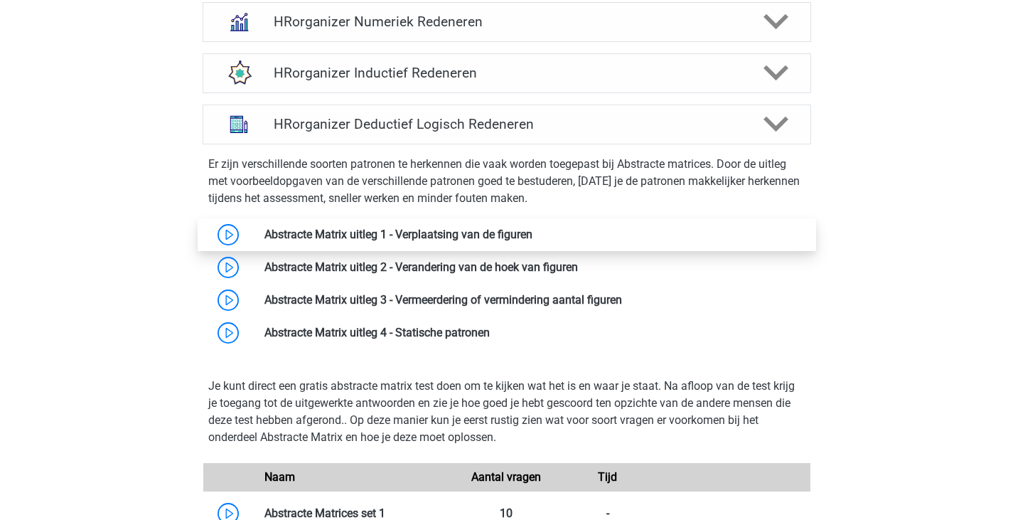
scroll to position [632, 0]
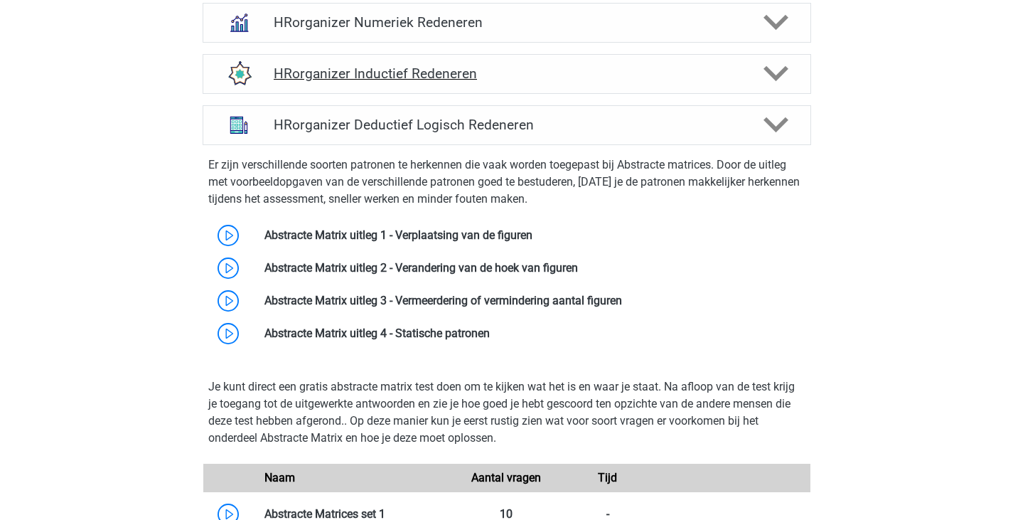
click at [787, 86] on icon at bounding box center [776, 73] width 25 height 25
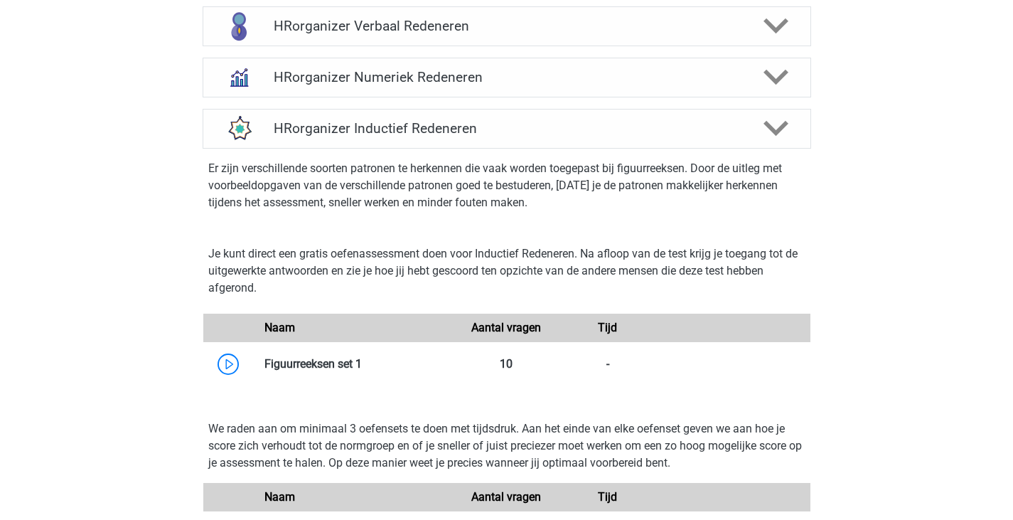
scroll to position [577, 0]
click at [772, 35] on polygon at bounding box center [776, 27] width 25 height 16
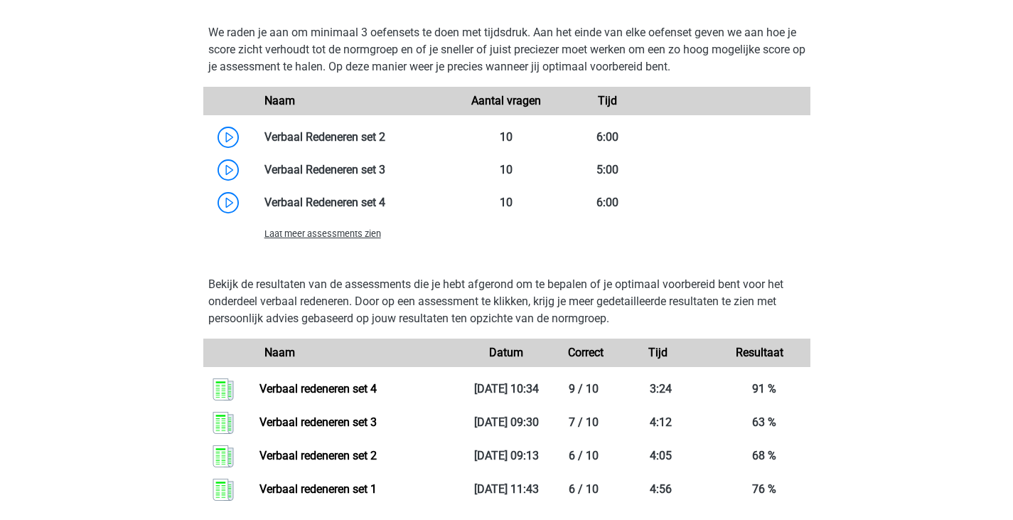
scroll to position [1240, 0]
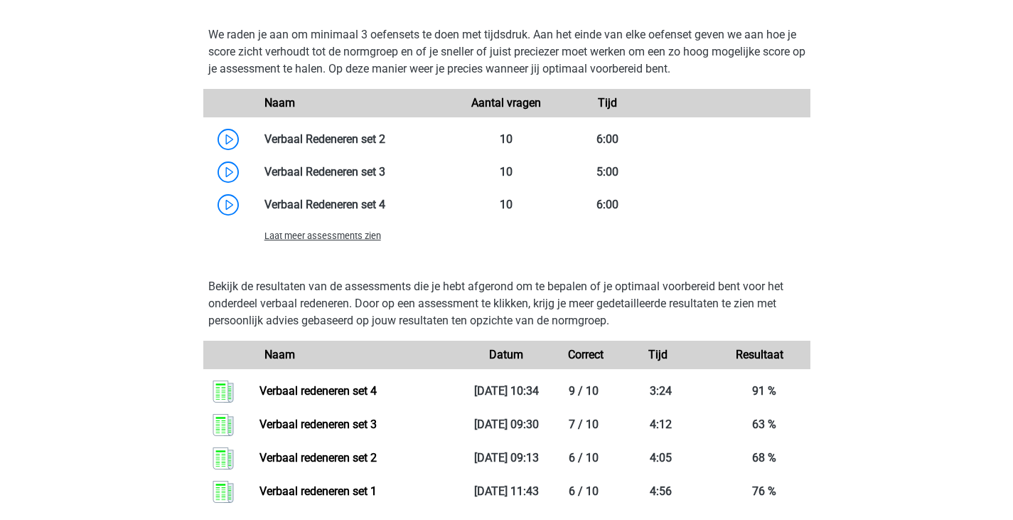
click at [369, 241] on span "Laat meer assessments zien" at bounding box center [323, 235] width 117 height 11
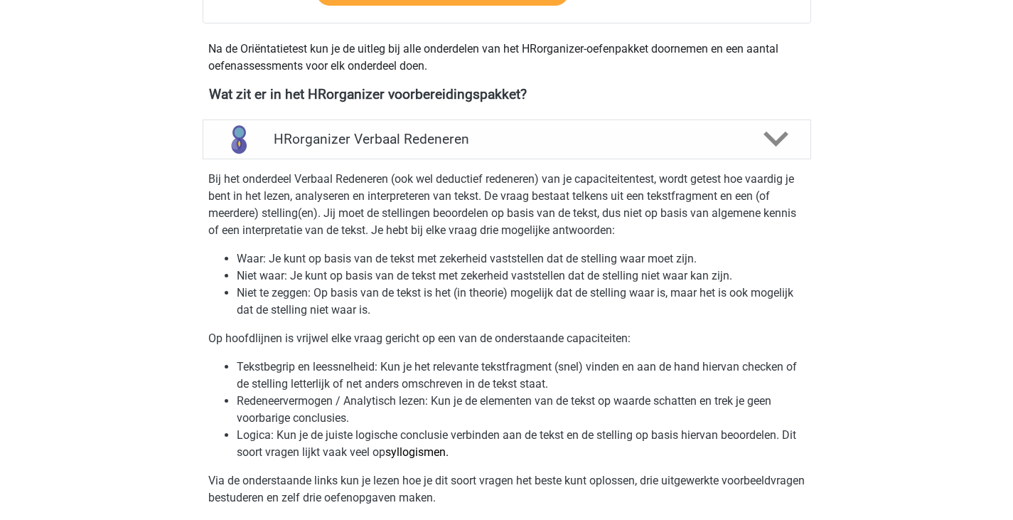
scroll to position [464, 0]
click at [757, 144] on div "HRorganizer Verbaal Redeneren" at bounding box center [507, 140] width 609 height 40
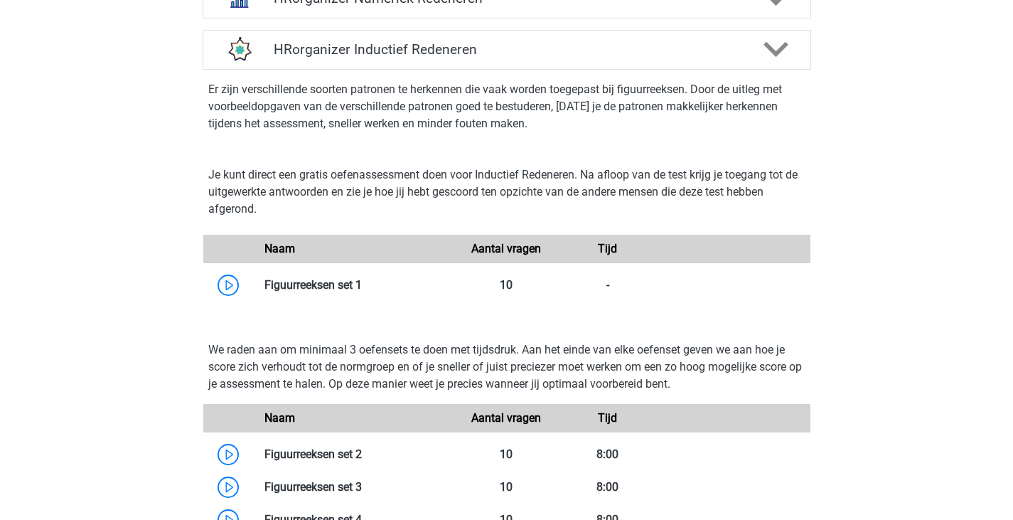
scroll to position [658, 0]
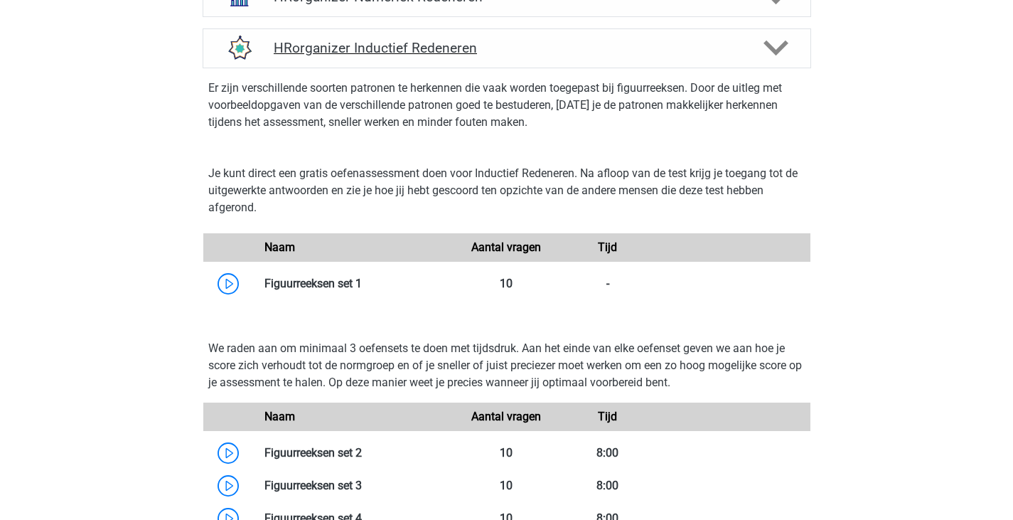
click at [791, 60] on div at bounding box center [774, 48] width 48 height 25
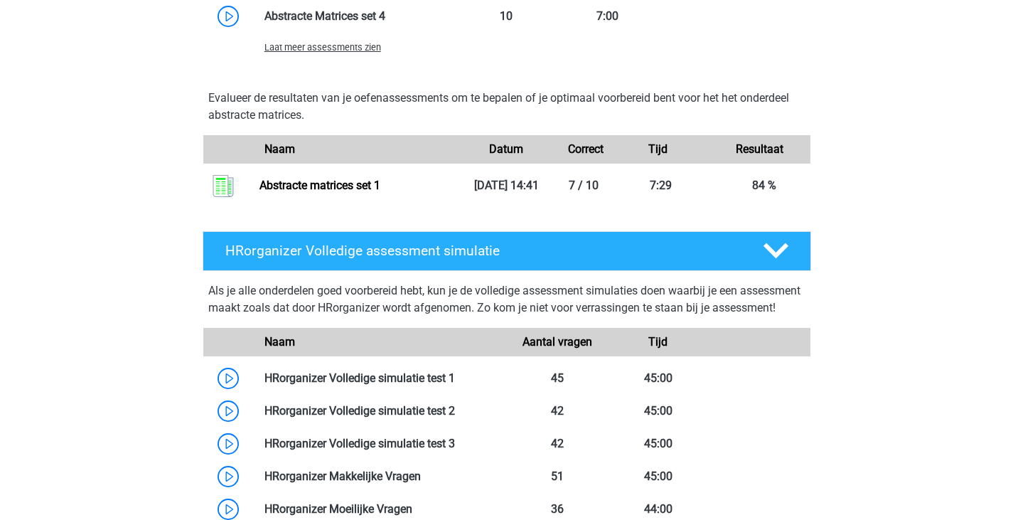
scroll to position [1383, 0]
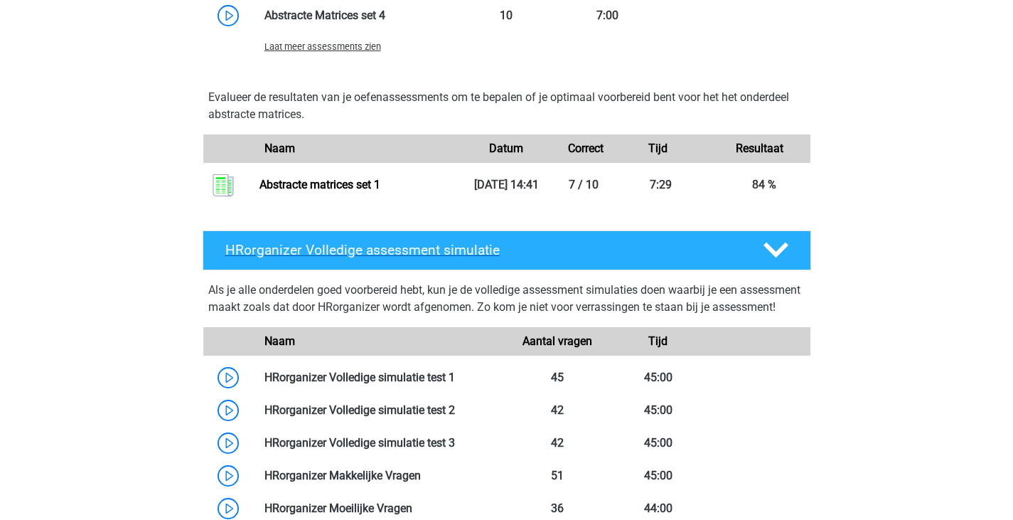
click at [773, 258] on polygon at bounding box center [776, 251] width 25 height 16
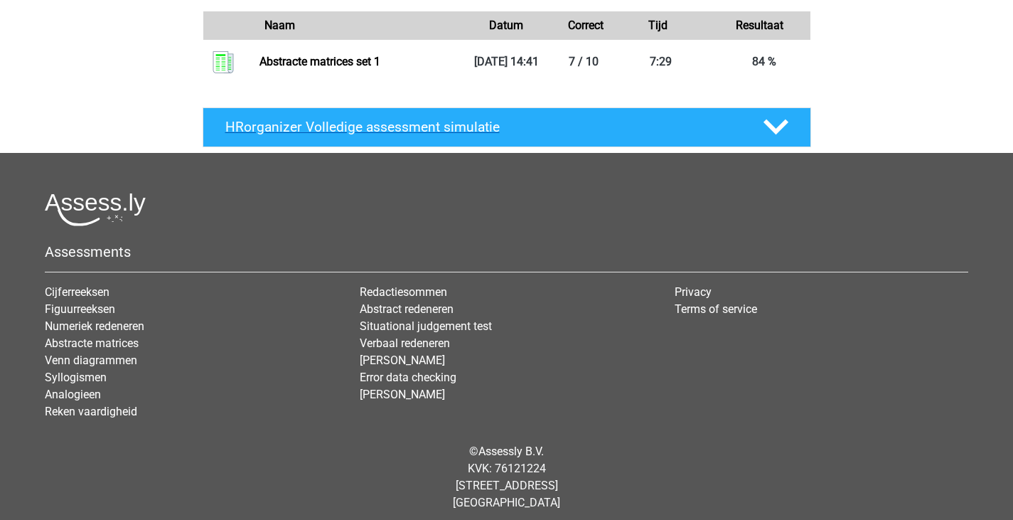
scroll to position [1198, 0]
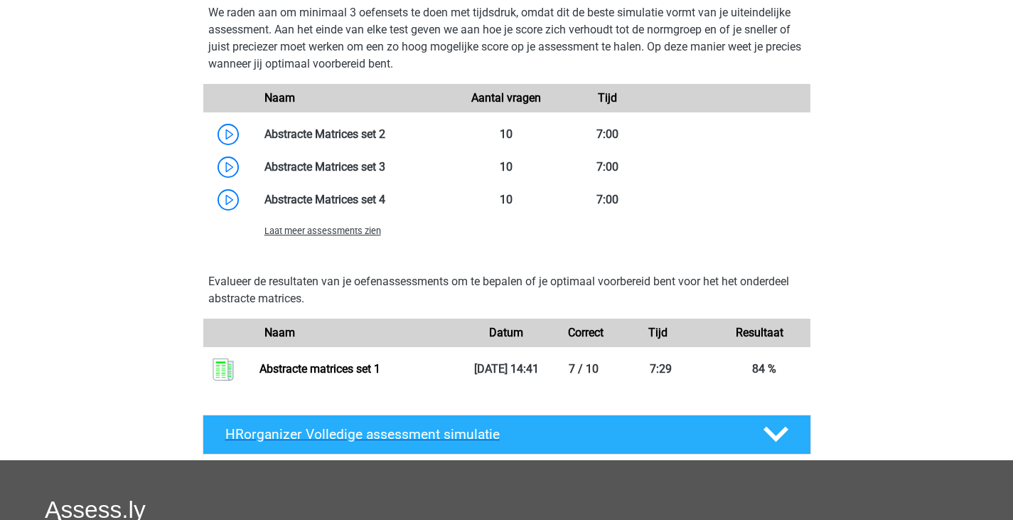
click at [788, 447] on div at bounding box center [774, 434] width 48 height 25
